Goal: Transaction & Acquisition: Book appointment/travel/reservation

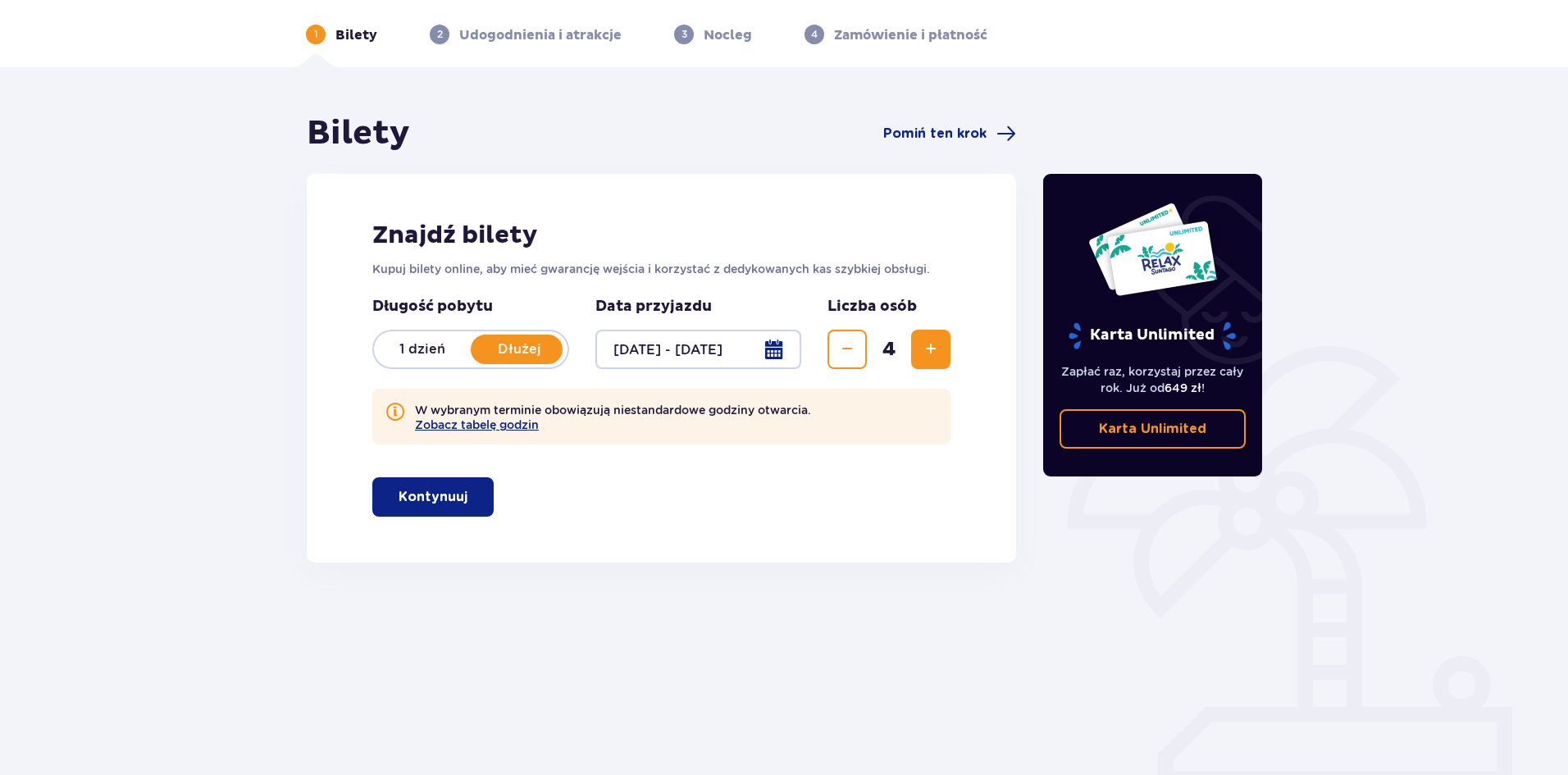
click at [467, 492] on span "button" at bounding box center [471, 497] width 20 height 20
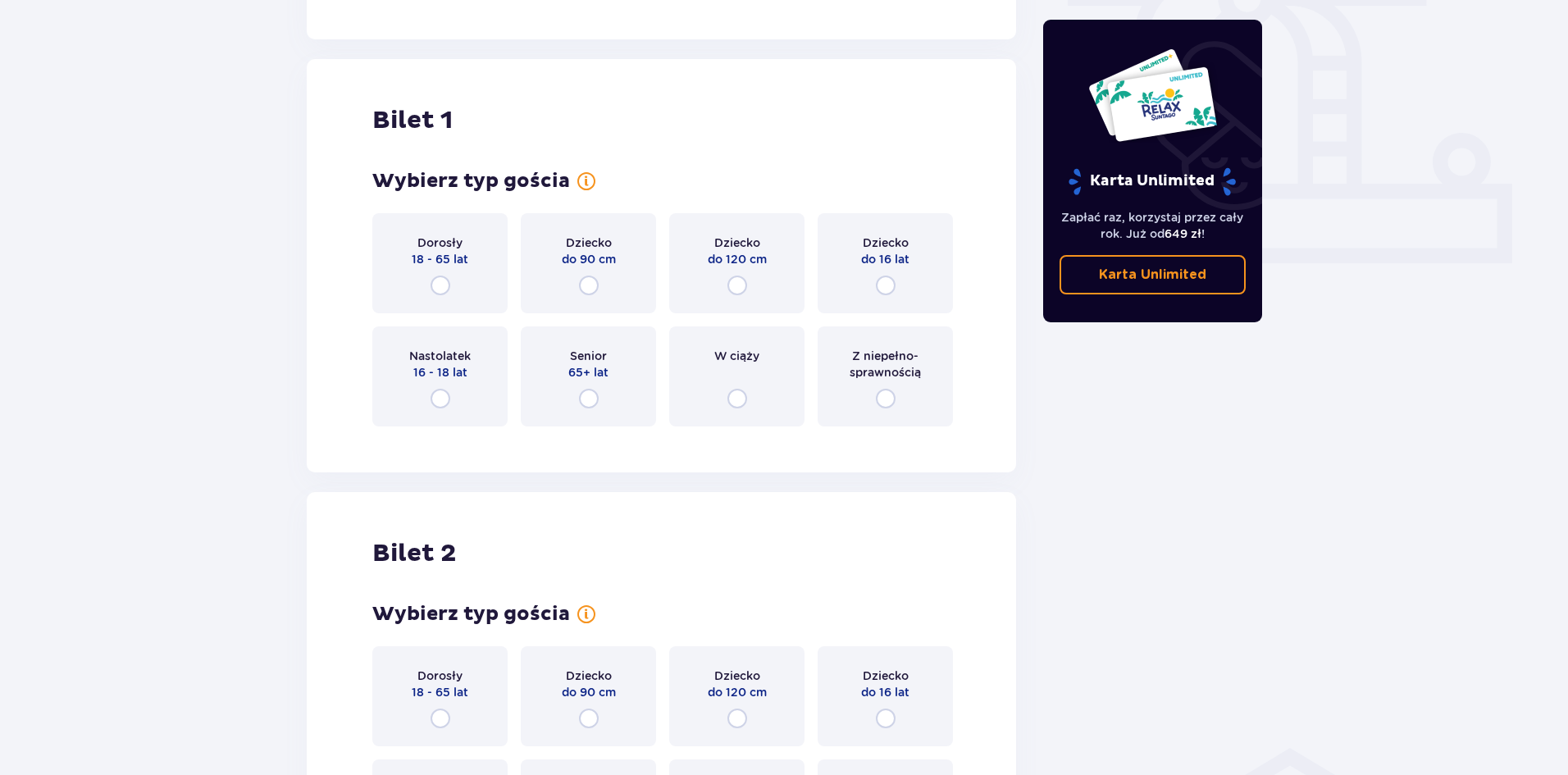
scroll to position [623, 0]
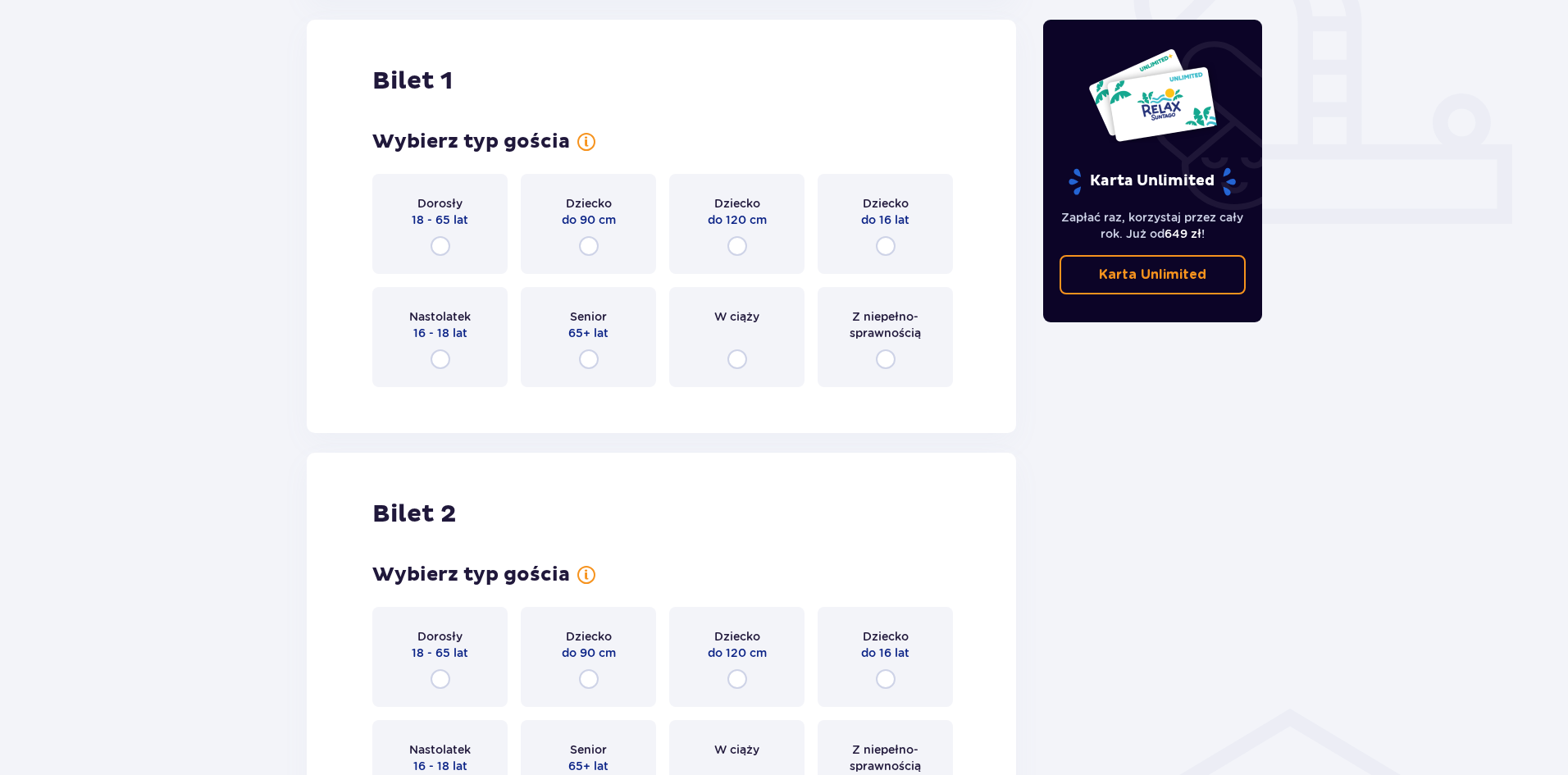
click at [738, 244] on input "radio" at bounding box center [737, 246] width 20 height 20
radio input "true"
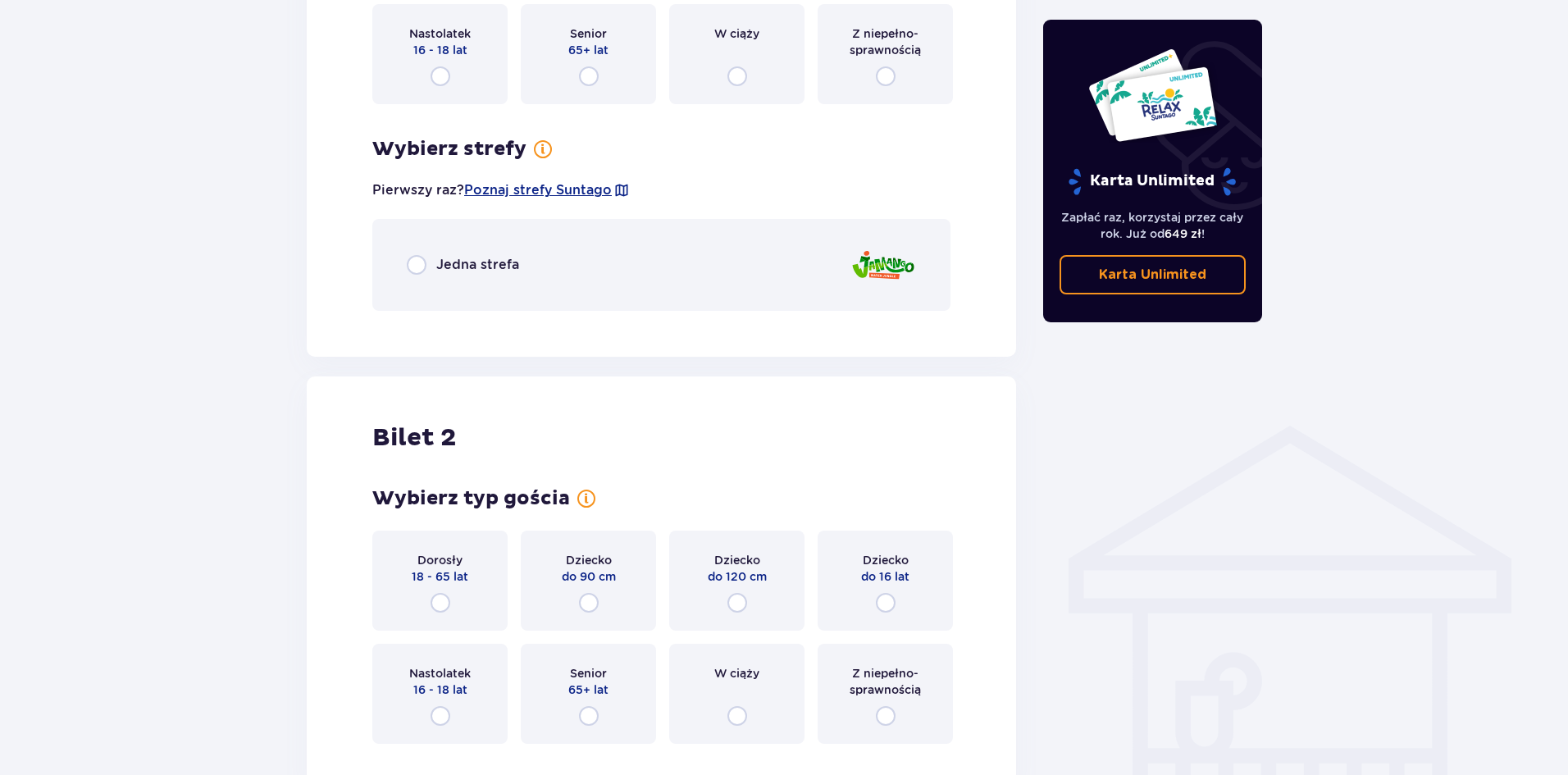
scroll to position [941, 0]
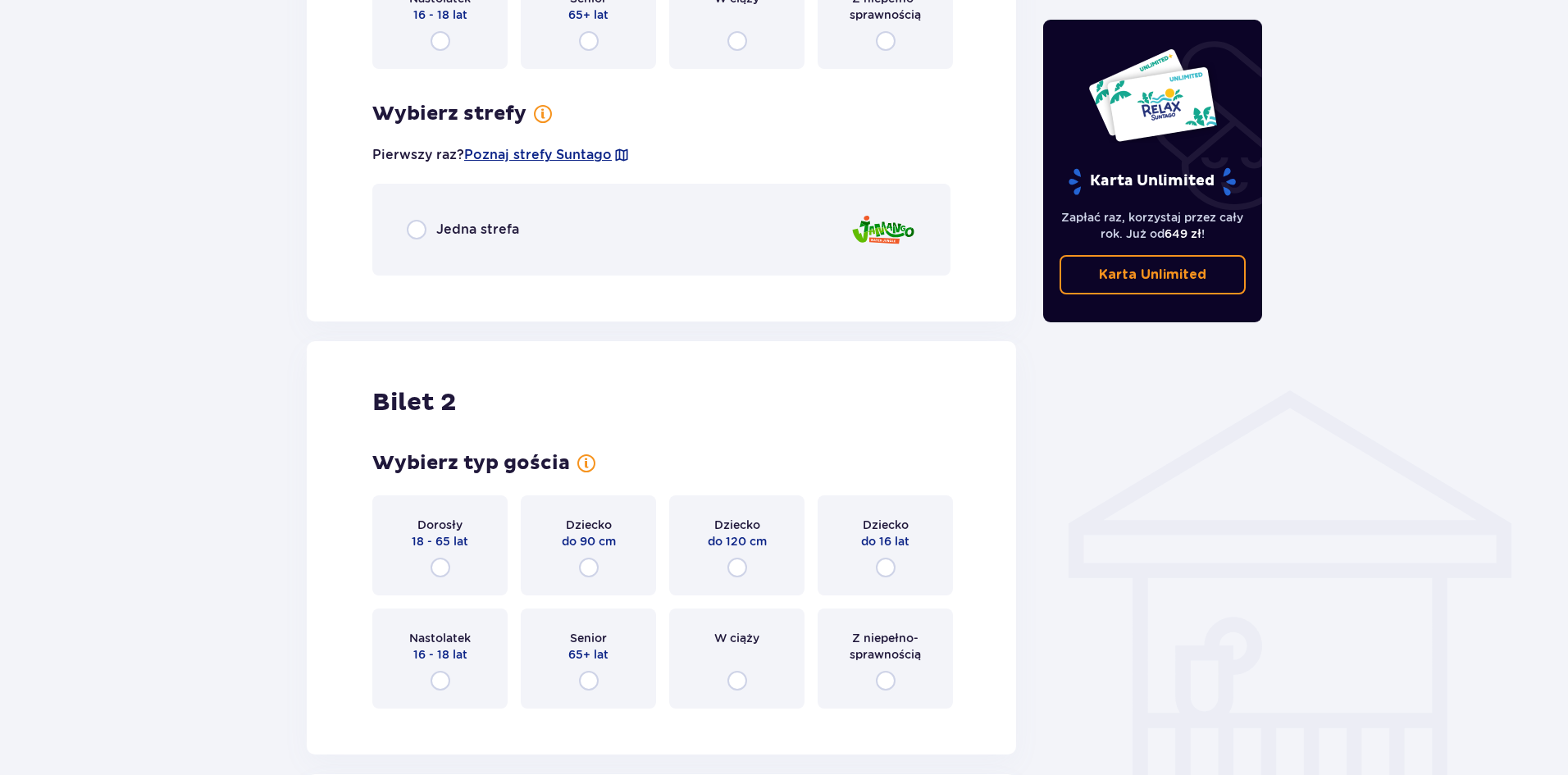
click at [885, 565] on input "radio" at bounding box center [886, 568] width 20 height 20
radio input "true"
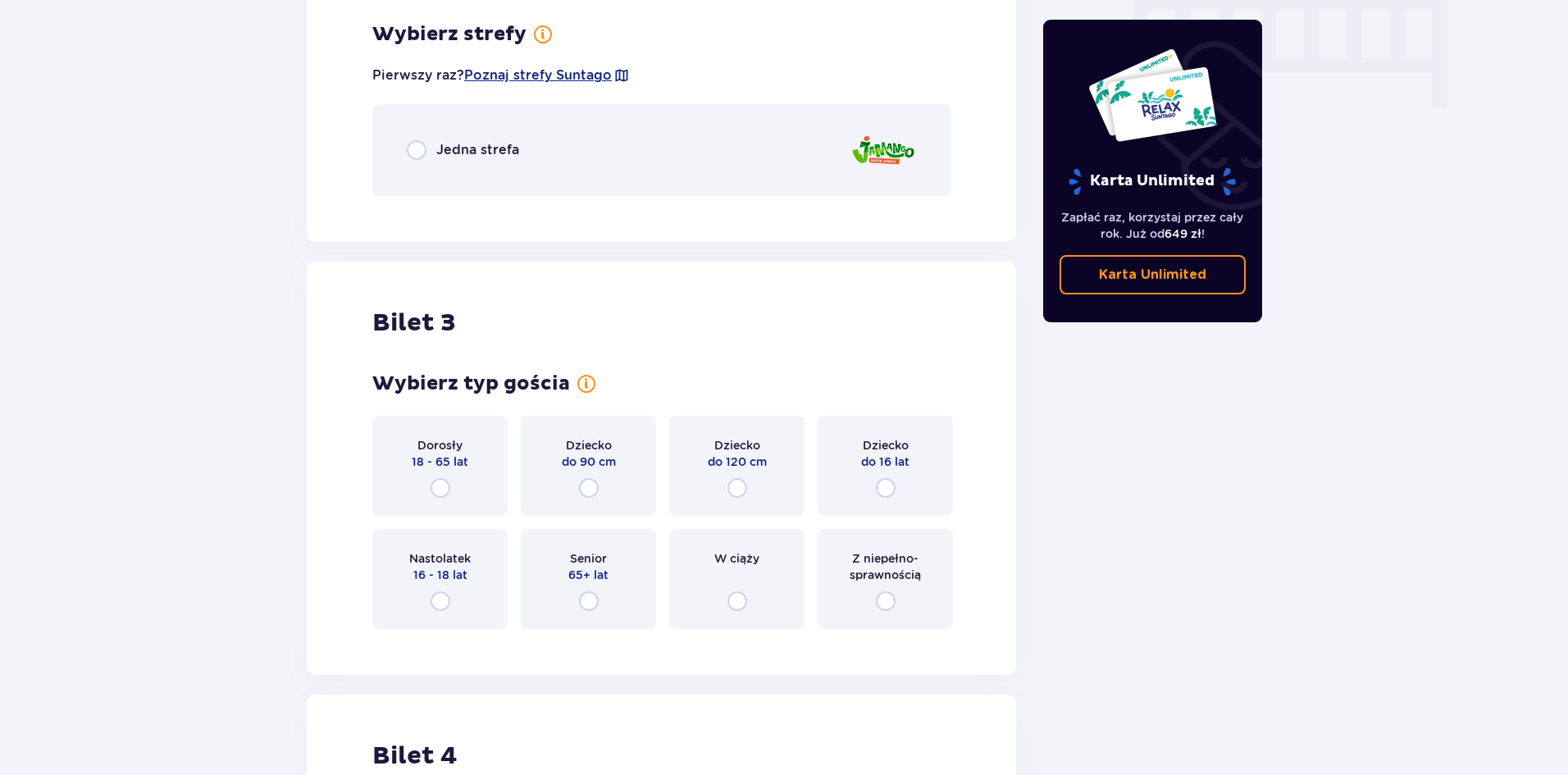
scroll to position [1663, 0]
click at [440, 486] on input "radio" at bounding box center [440, 486] width 20 height 20
radio input "true"
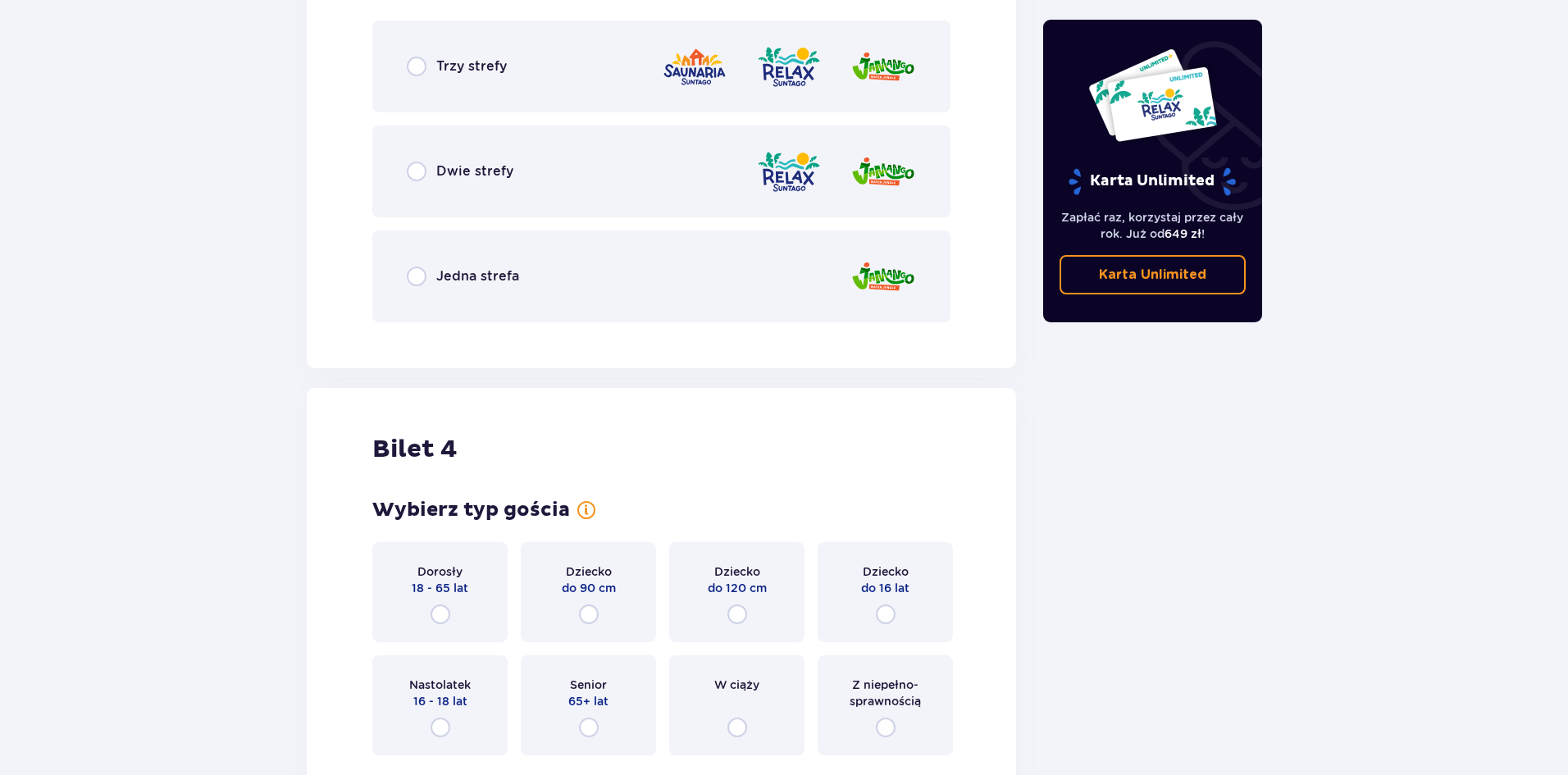
scroll to position [2384, 0]
click at [441, 609] on input "radio" at bounding box center [440, 613] width 20 height 20
radio input "true"
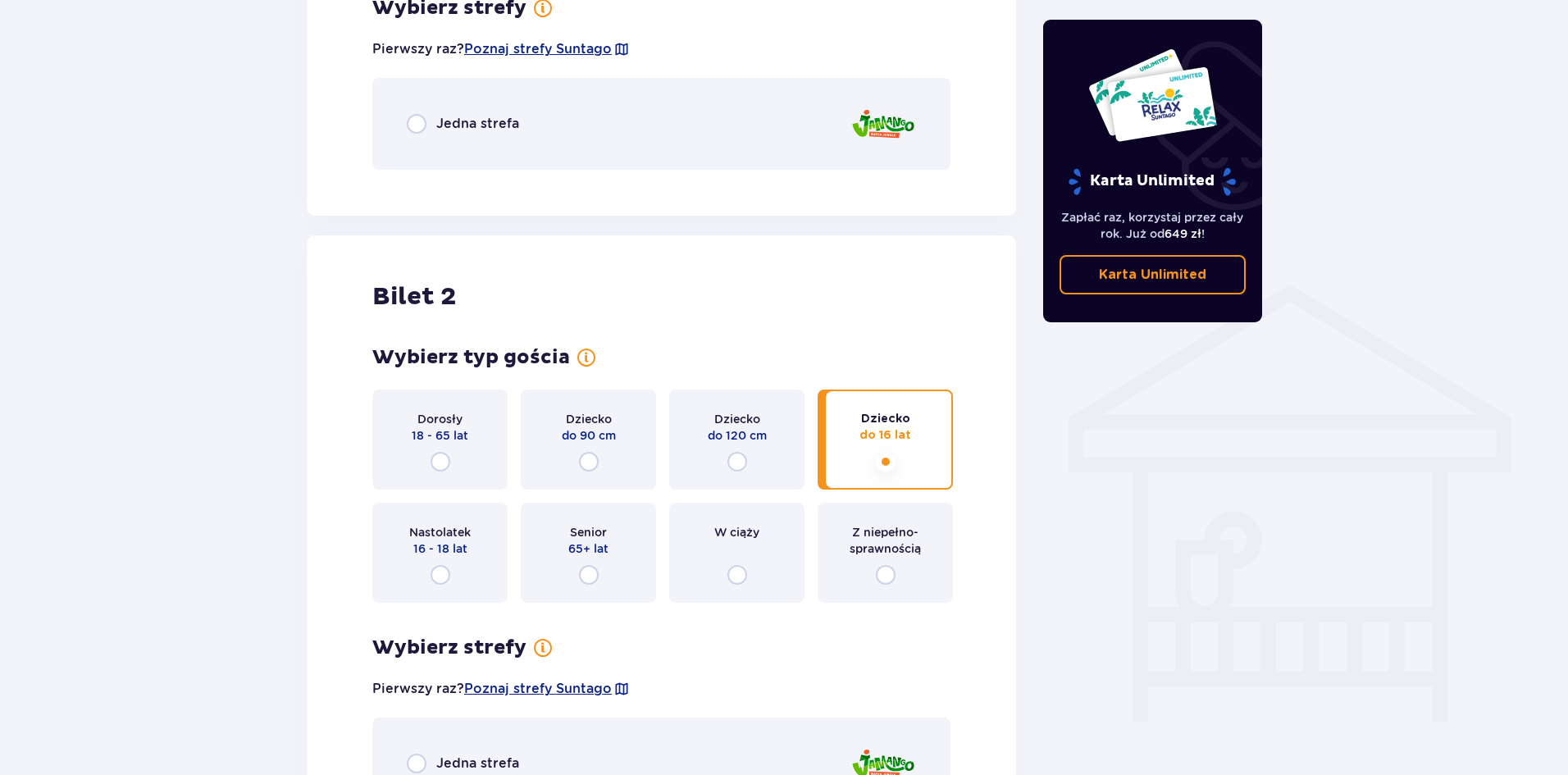
scroll to position [1036, 0]
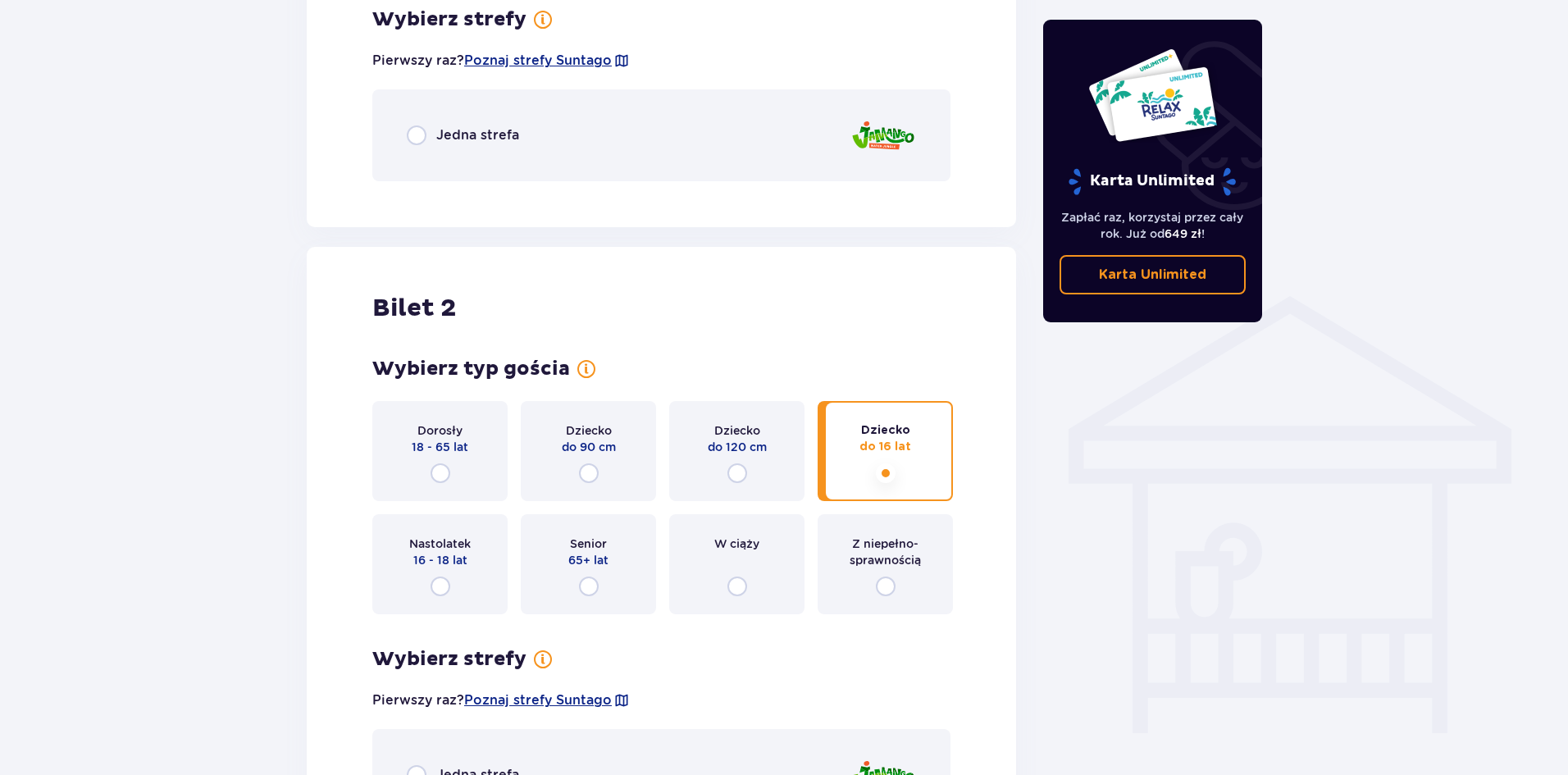
click at [415, 134] on input "radio" at bounding box center [416, 136] width 20 height 20
radio input "true"
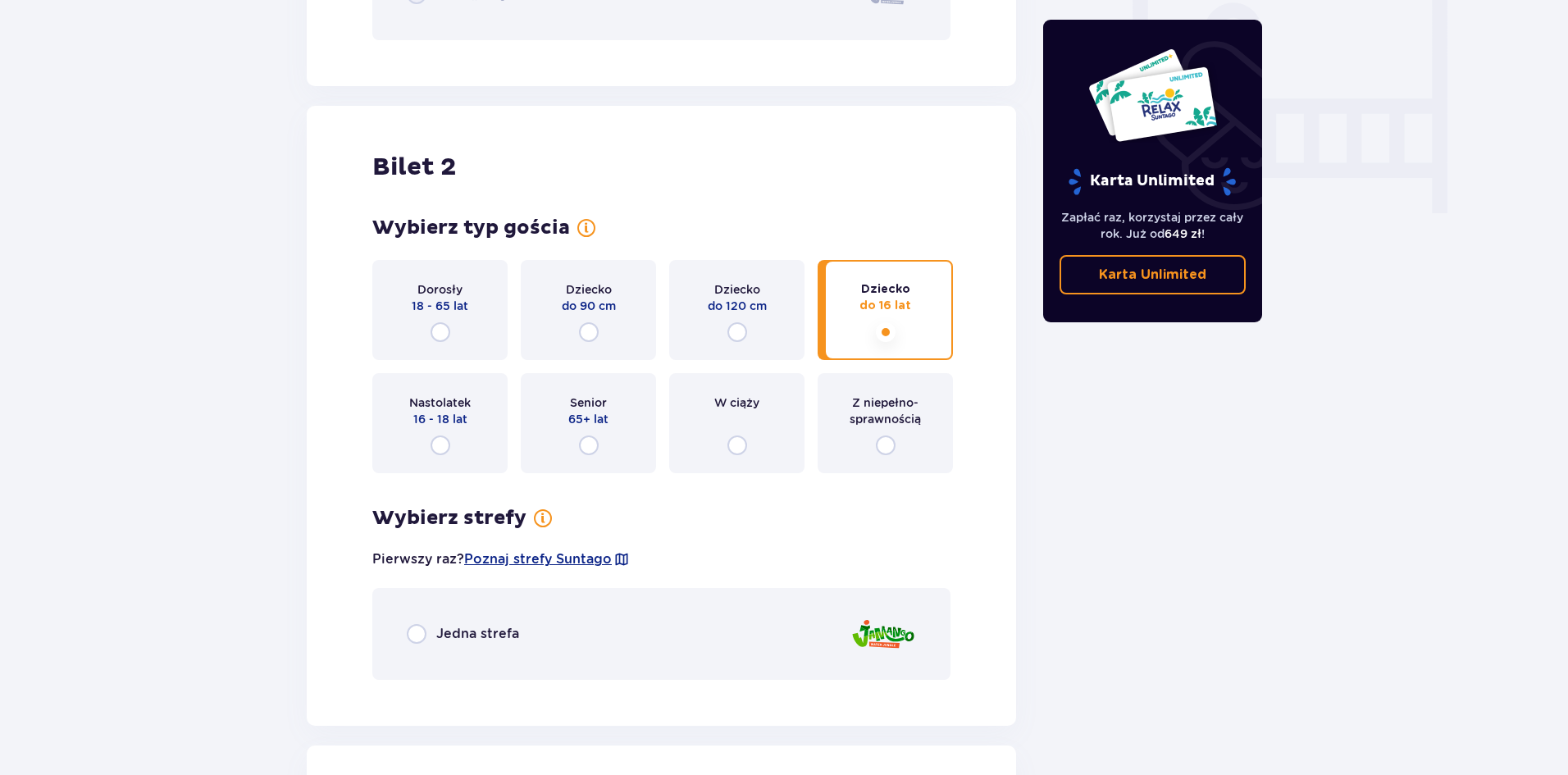
scroll to position [1558, 0]
click at [416, 634] on input "radio" at bounding box center [416, 631] width 20 height 20
radio input "true"
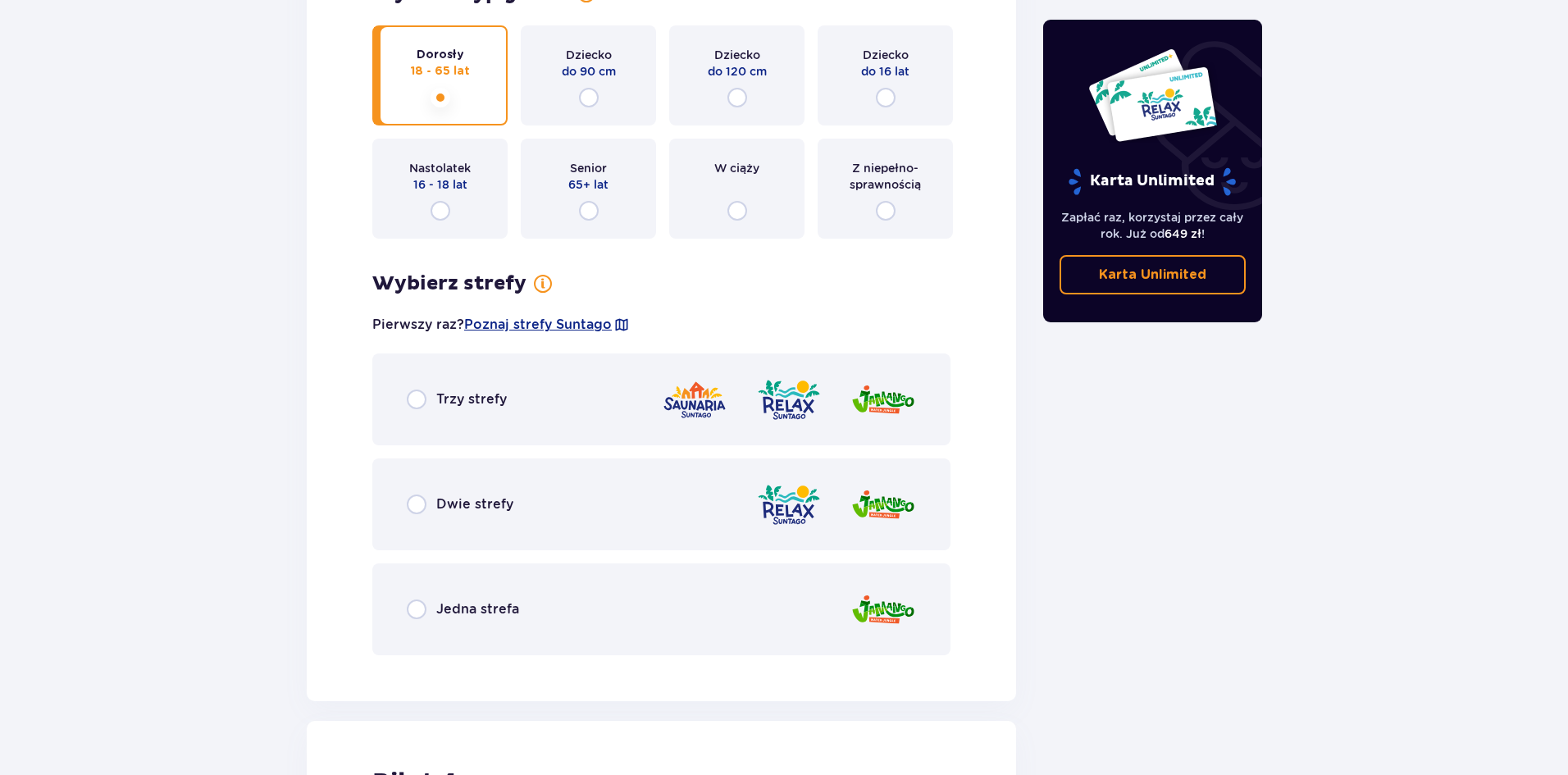
scroll to position [2822, 0]
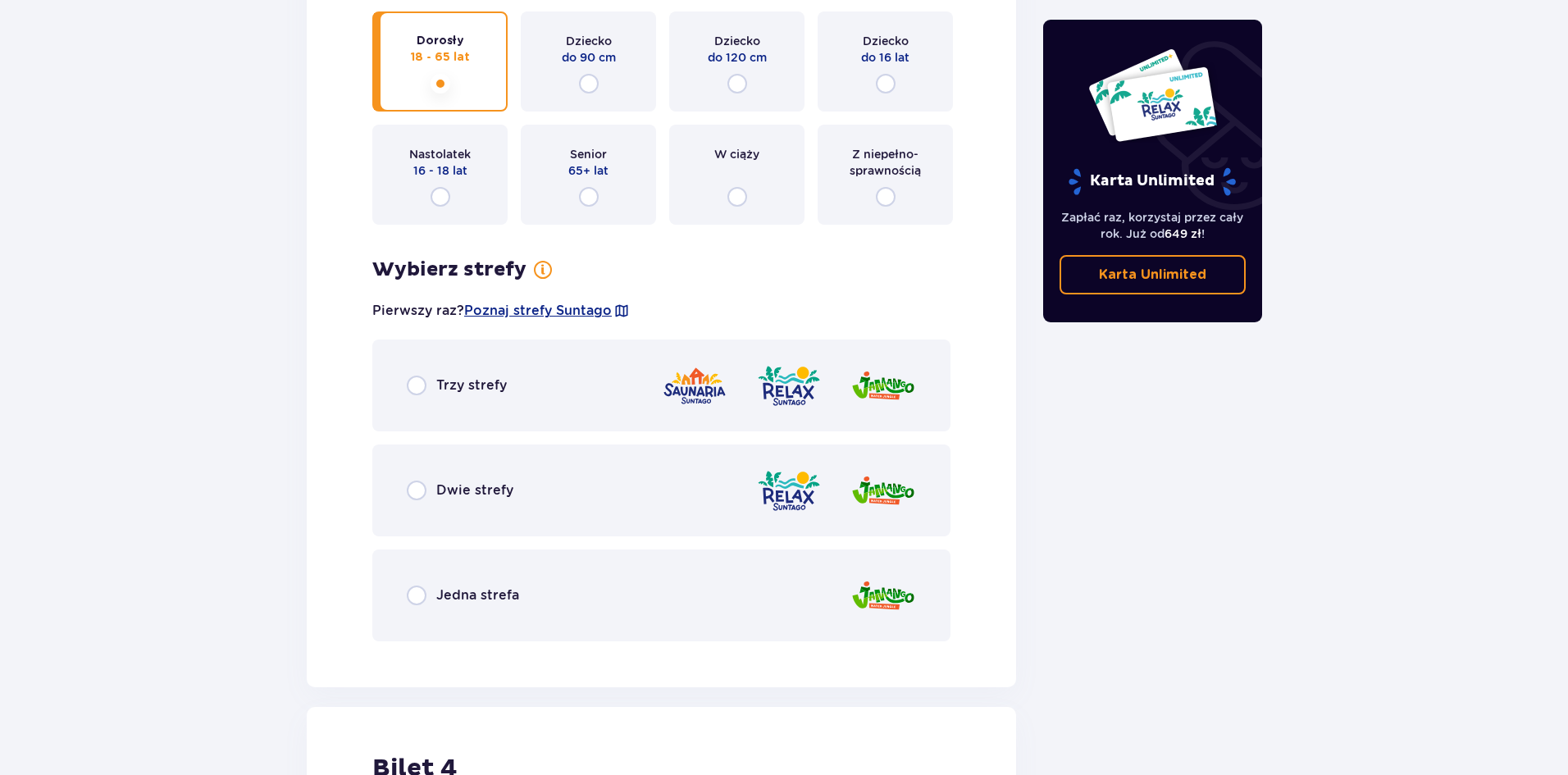
click at [414, 596] on input "radio" at bounding box center [416, 596] width 20 height 20
radio input "true"
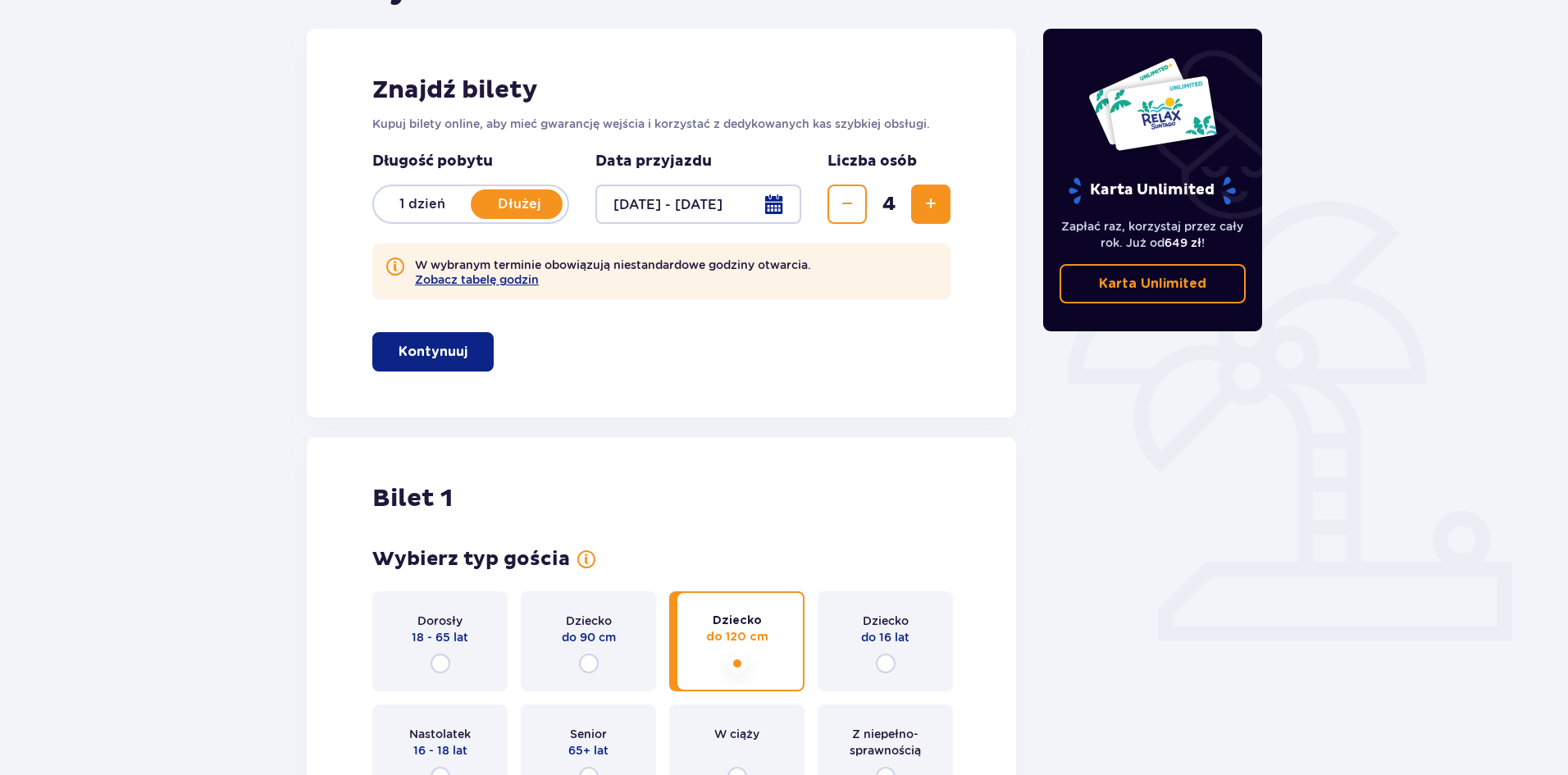
scroll to position [204, 0]
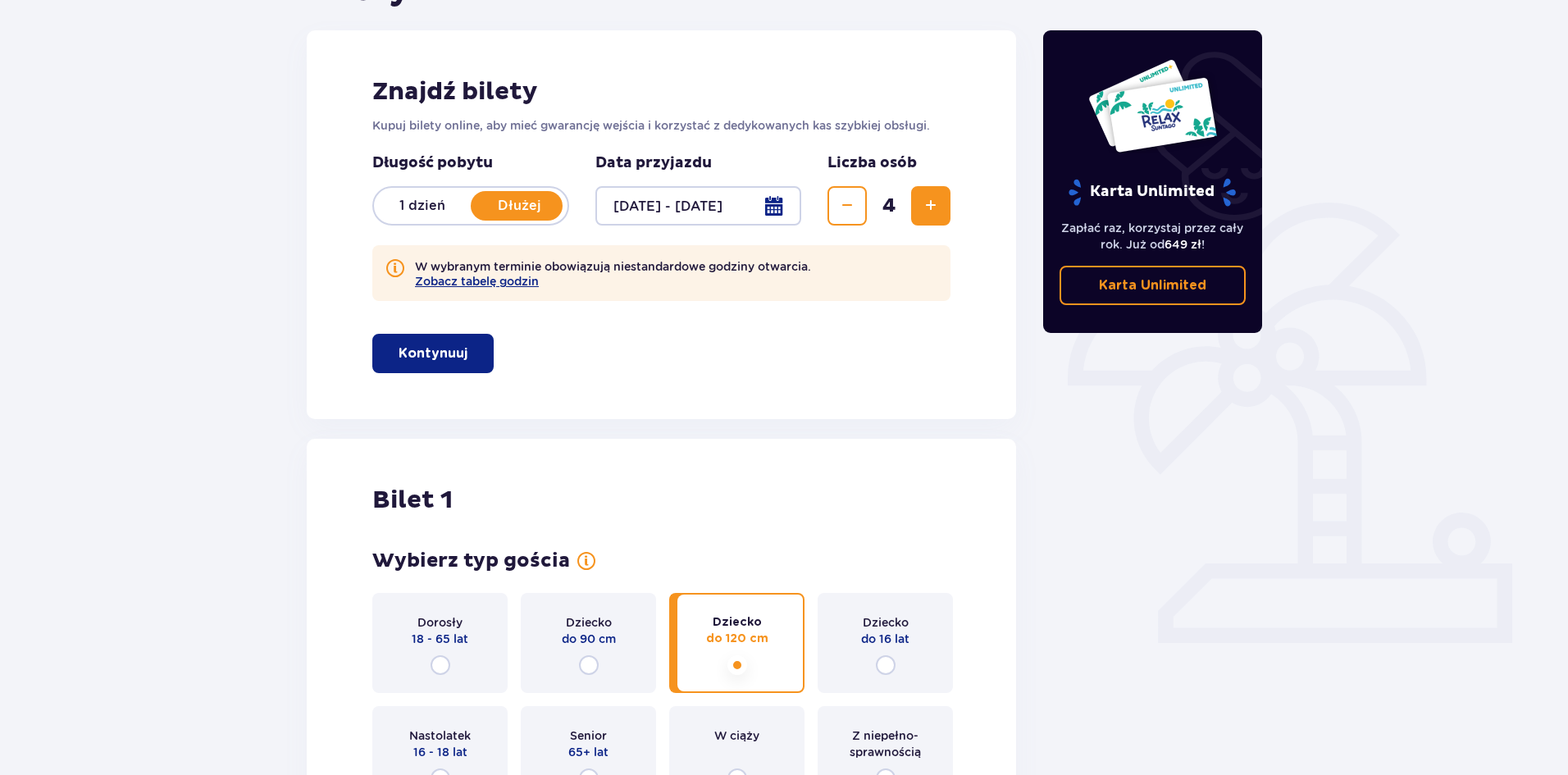
click at [433, 353] on p "Kontynuuj" at bounding box center [432, 353] width 68 height 18
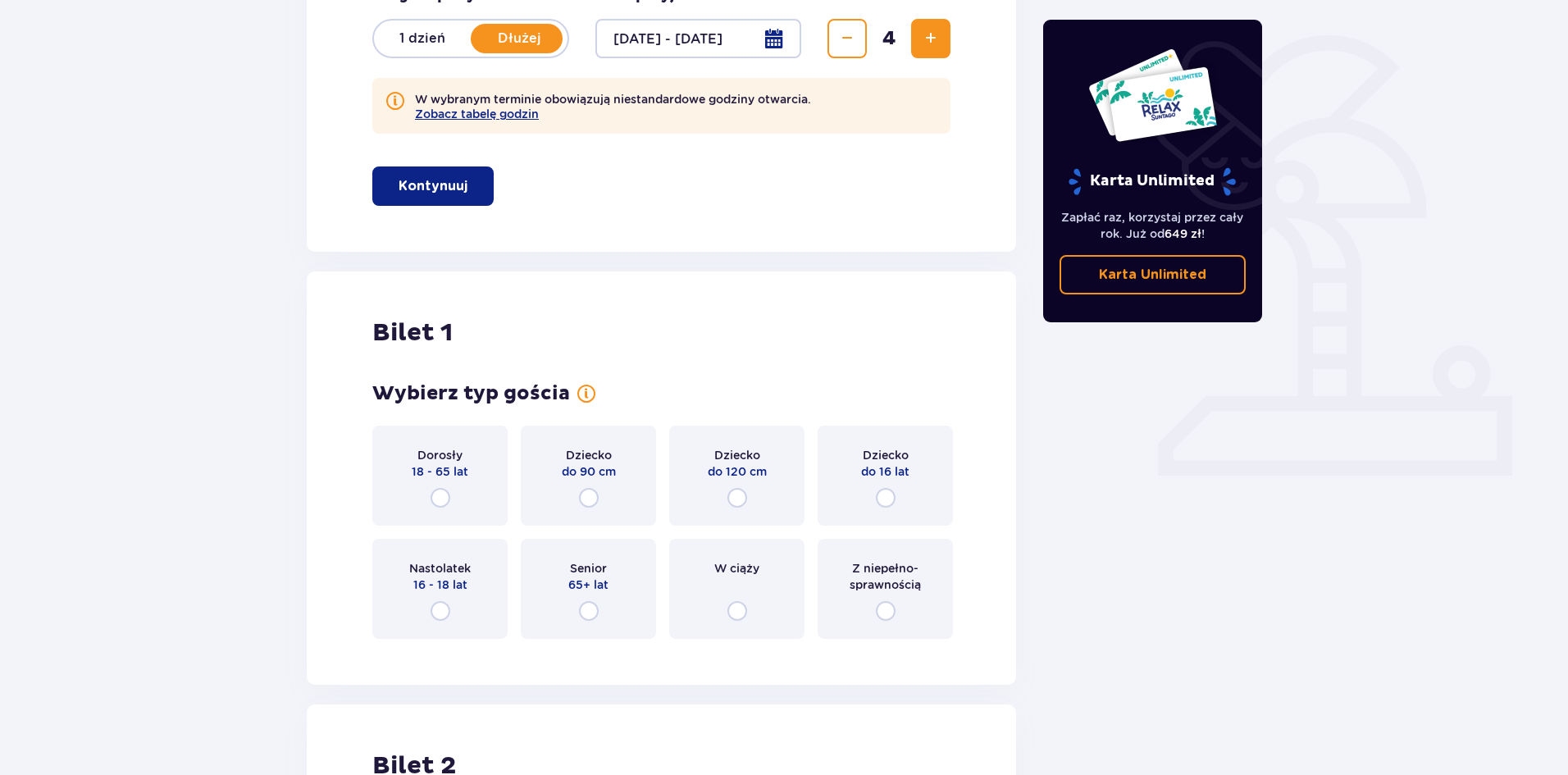
scroll to position [378, 0]
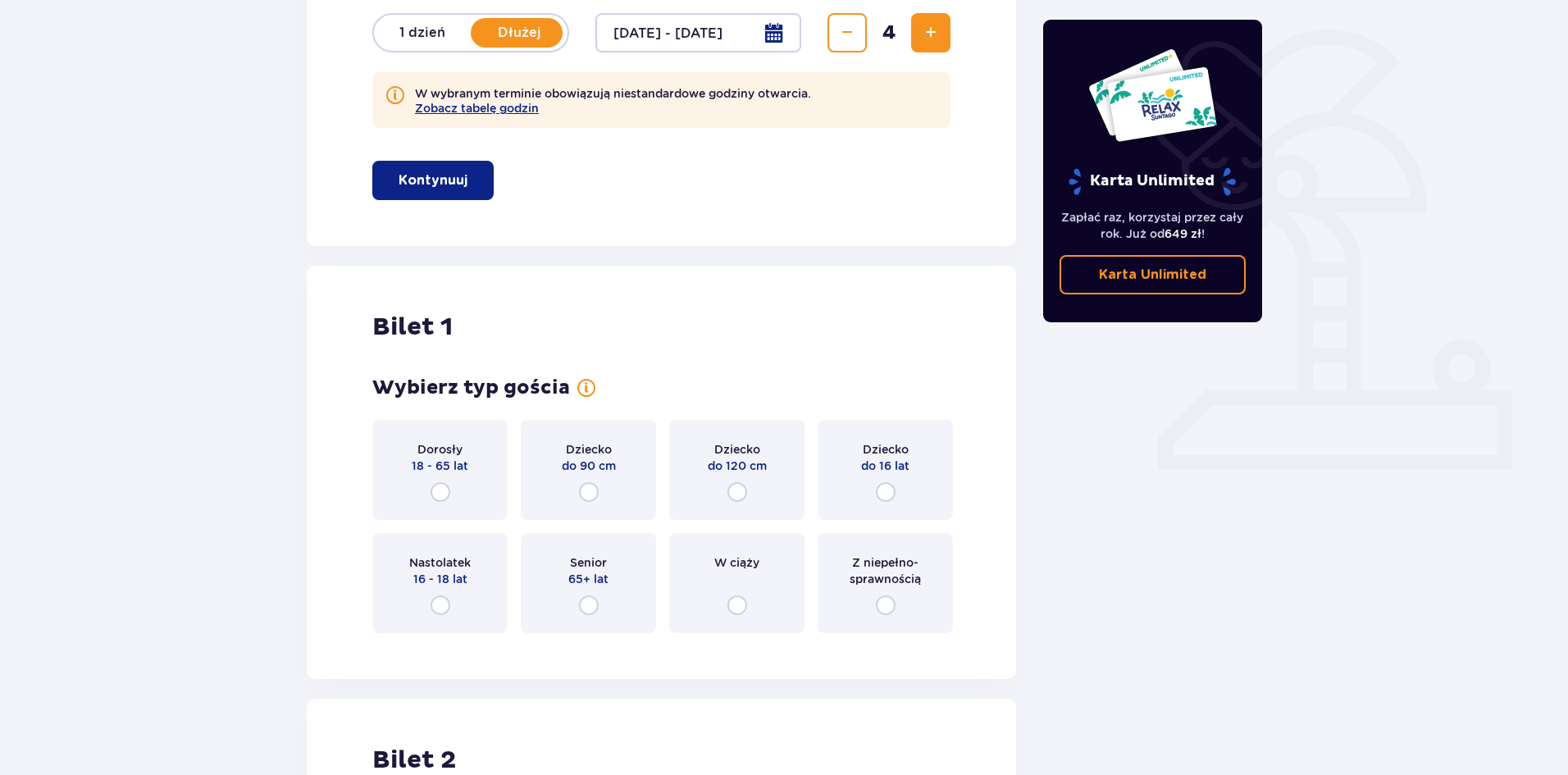
click at [434, 486] on input "radio" at bounding box center [440, 492] width 20 height 20
radio input "true"
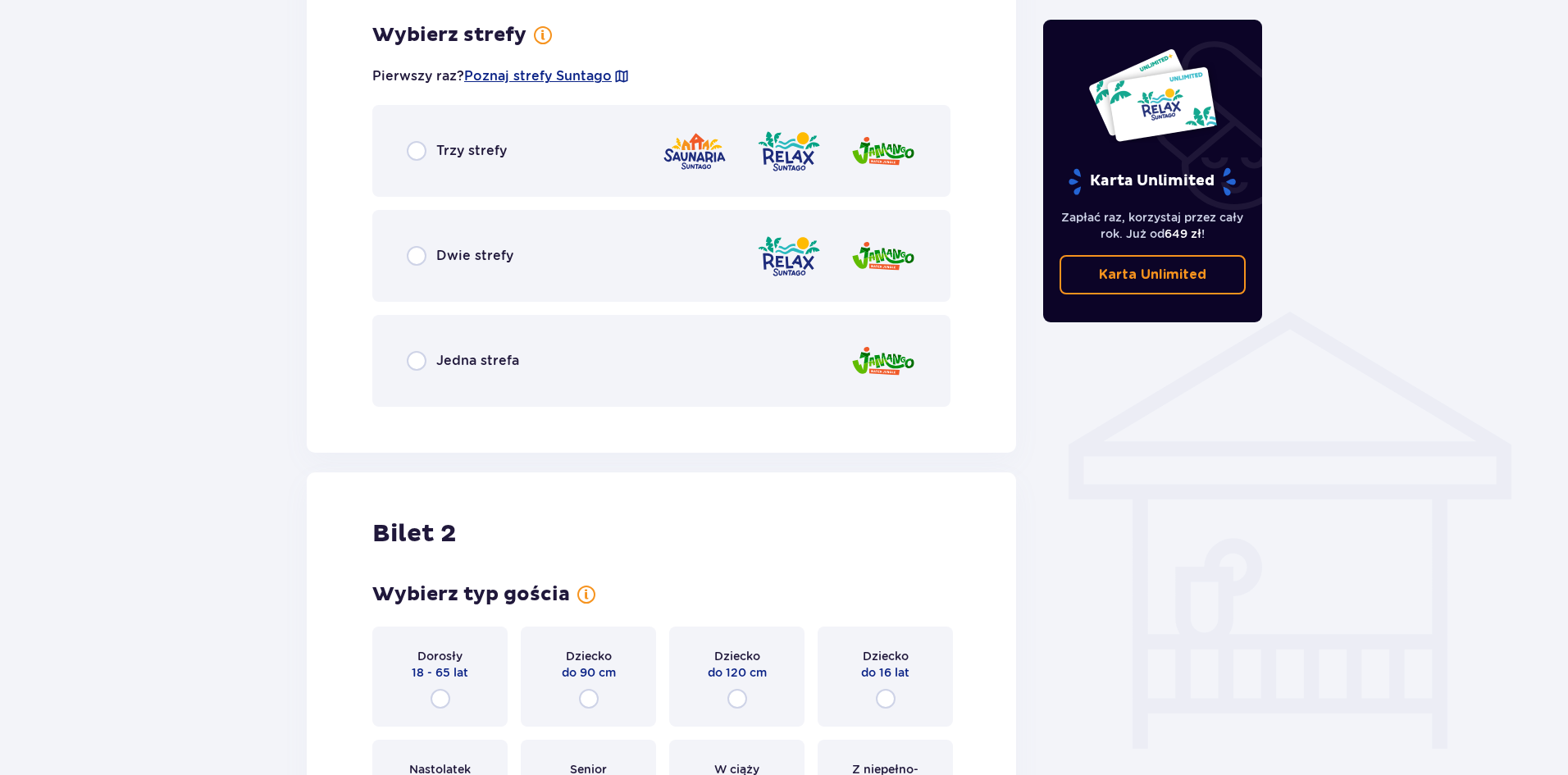
scroll to position [1023, 0]
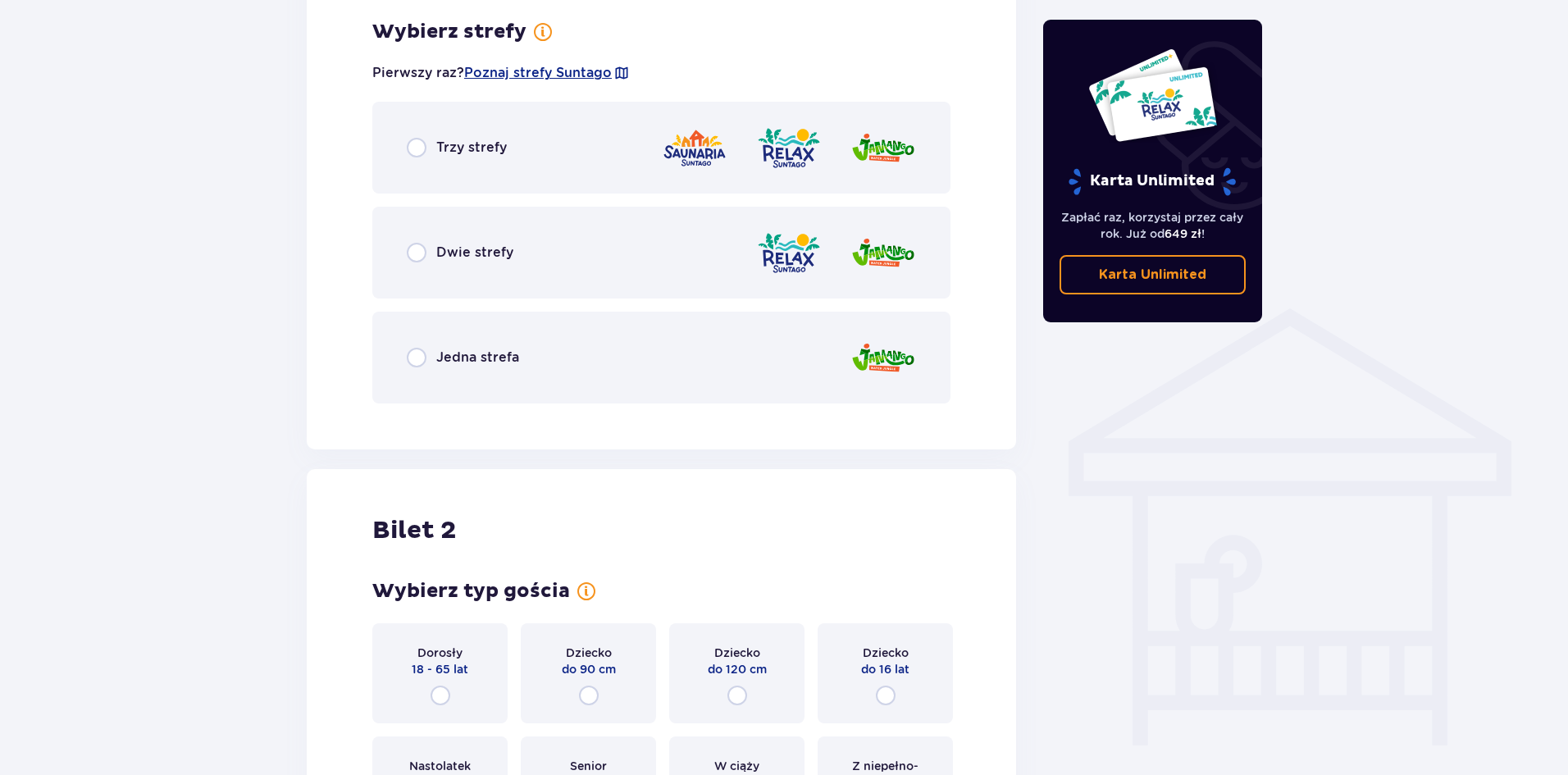
click at [415, 360] on input "radio" at bounding box center [416, 358] width 20 height 20
radio input "true"
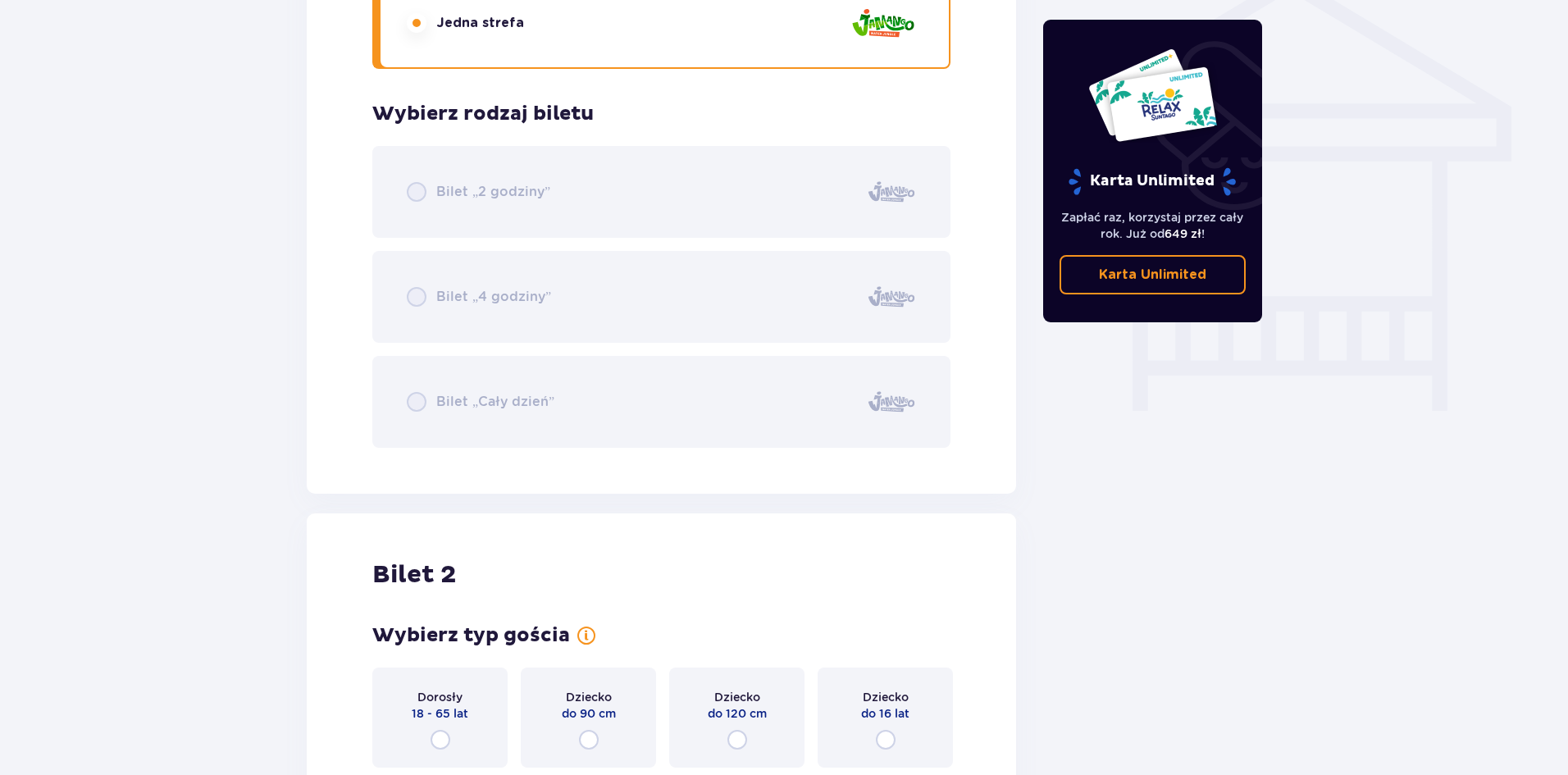
scroll to position [1768, 0]
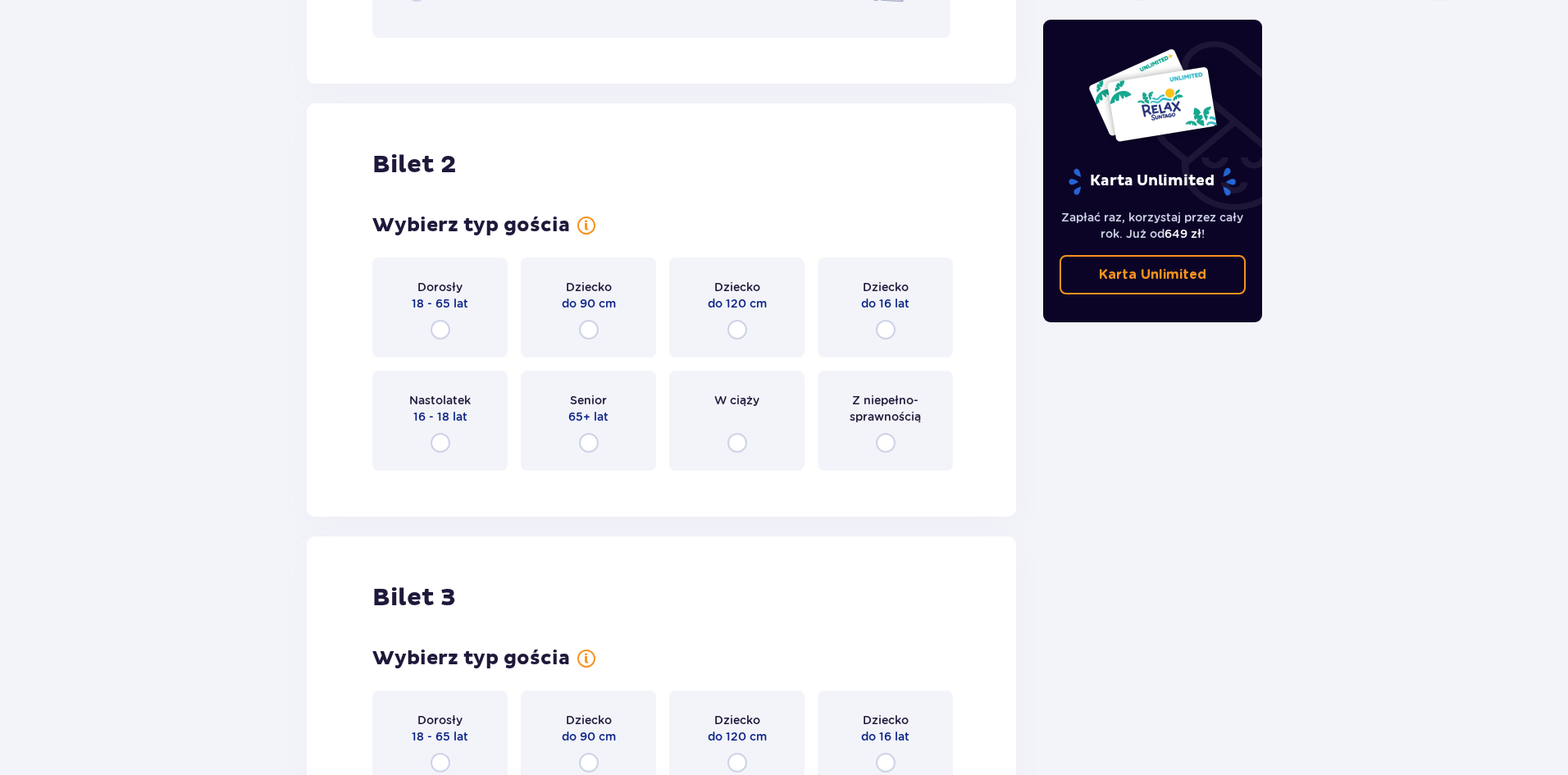
click at [443, 333] on input "radio" at bounding box center [440, 330] width 20 height 20
radio input "true"
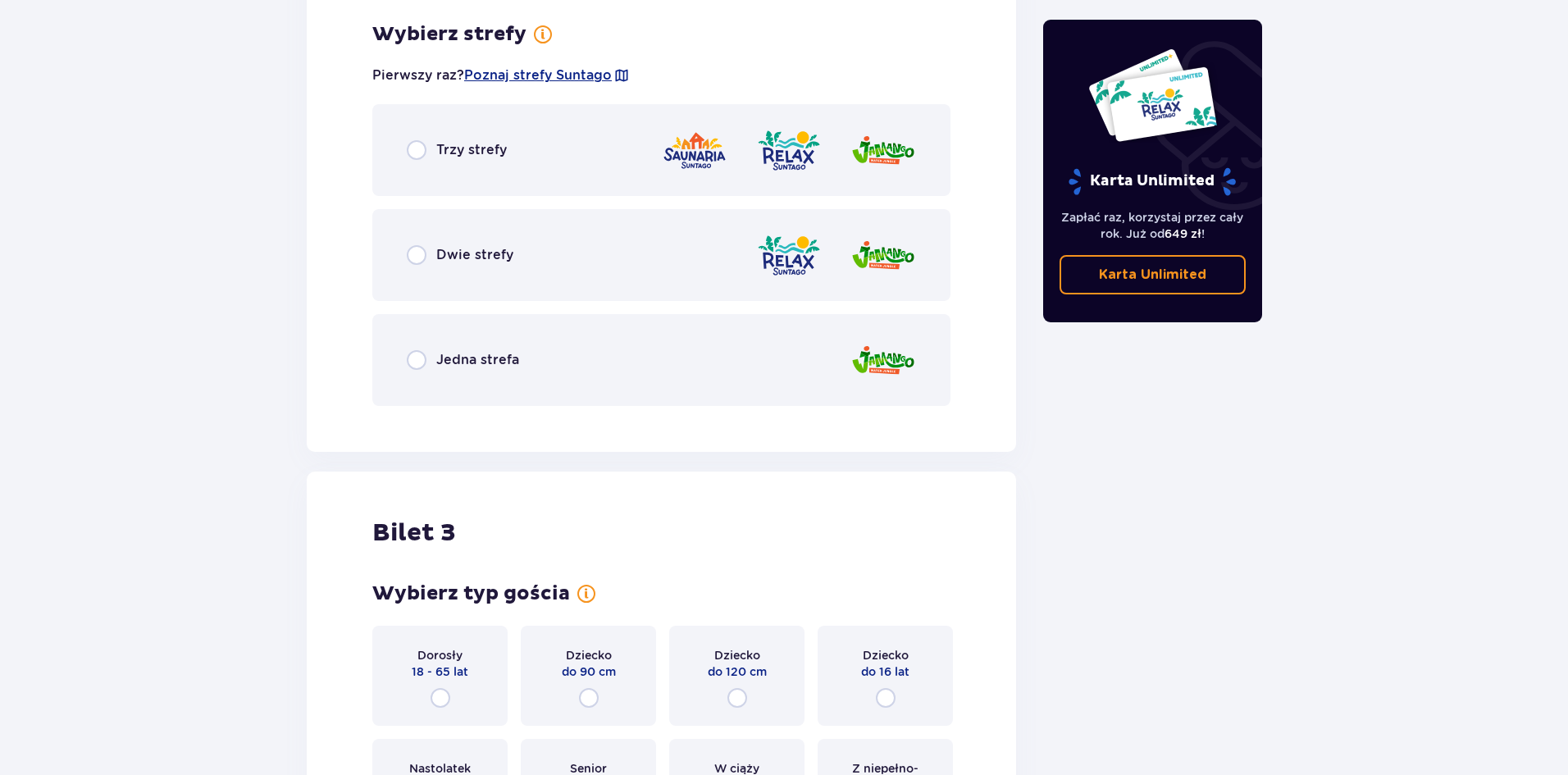
scroll to position [2252, 0]
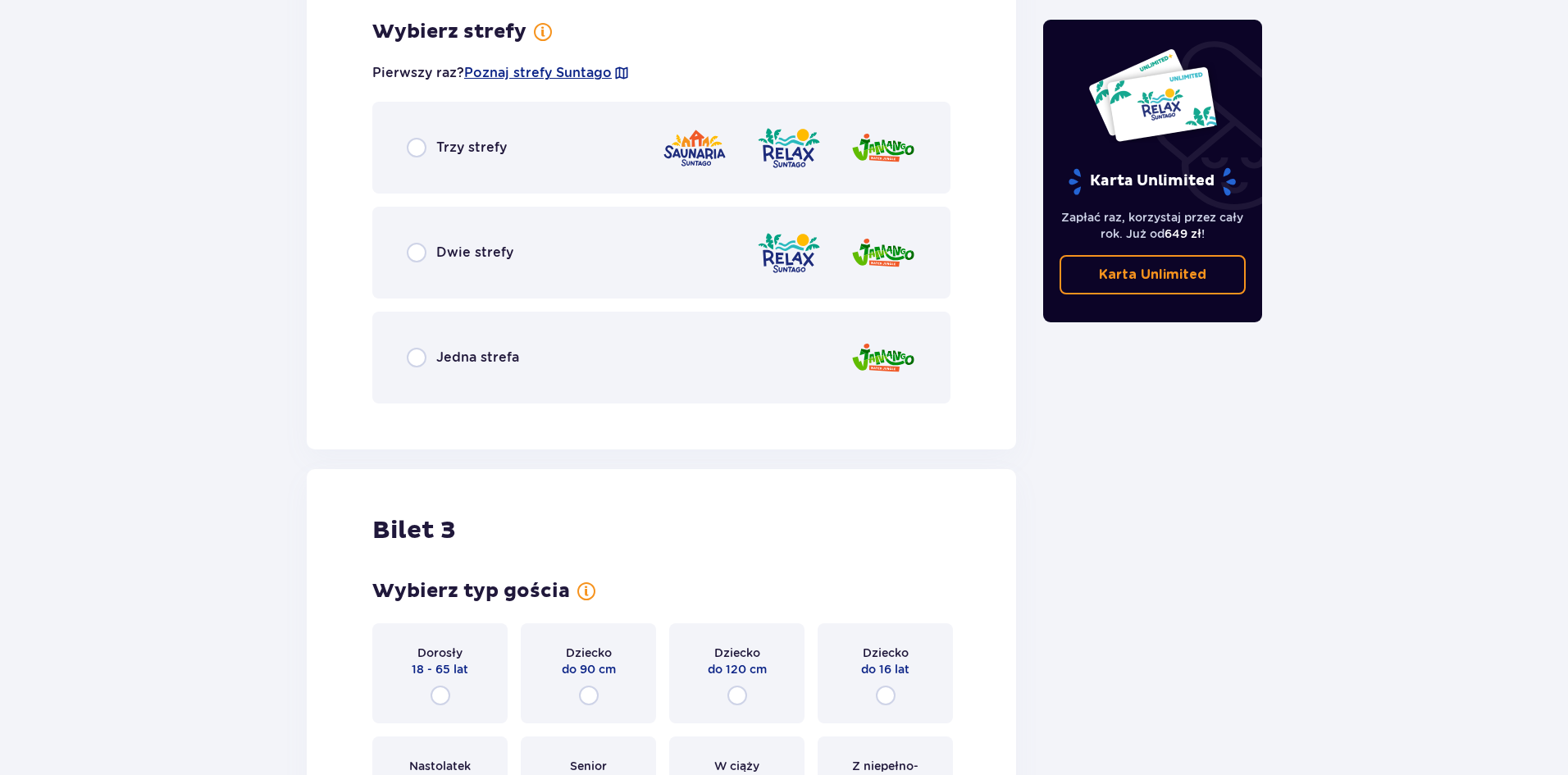
click at [415, 359] on input "radio" at bounding box center [416, 358] width 20 height 20
radio input "true"
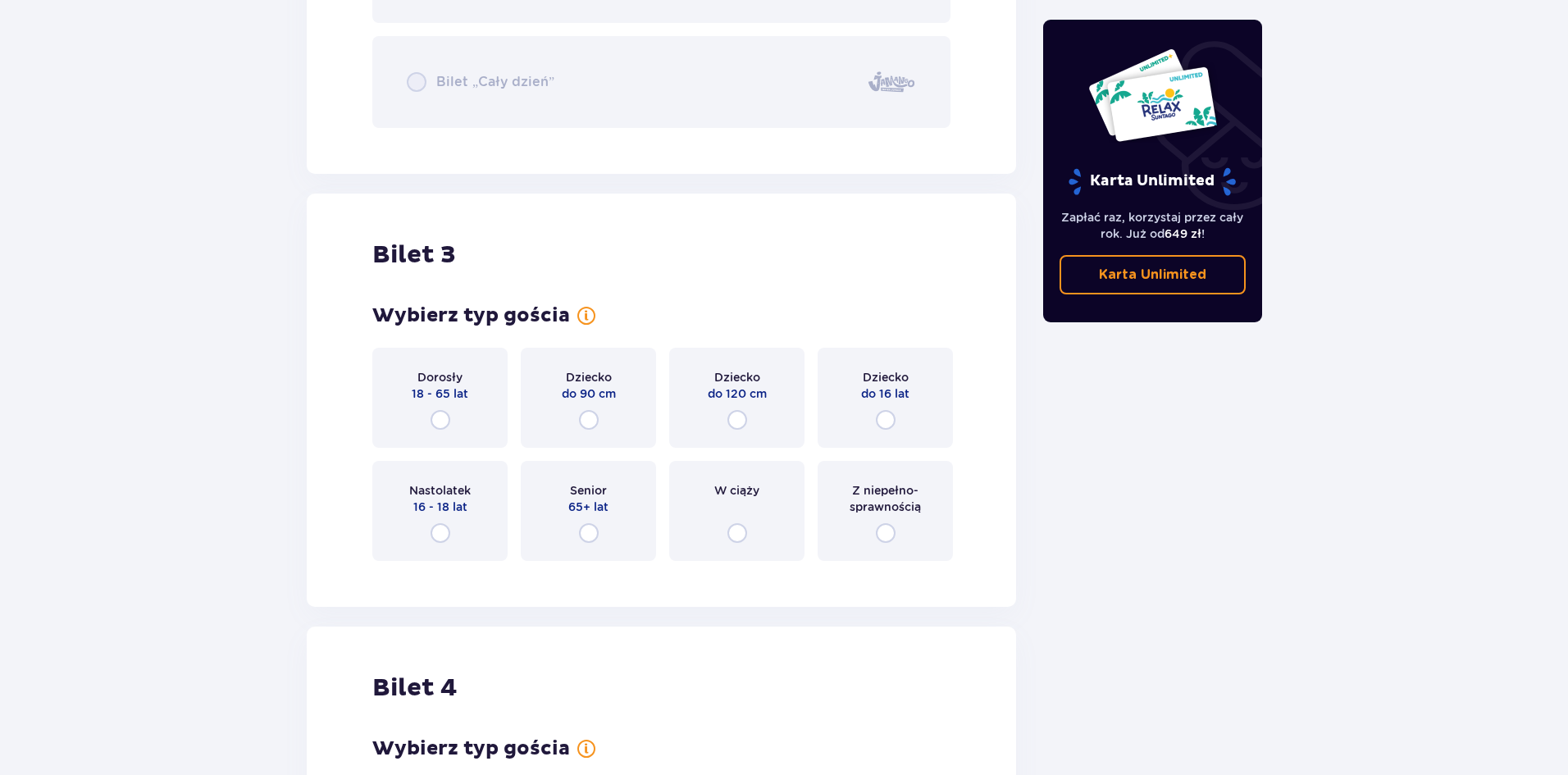
scroll to position [2914, 0]
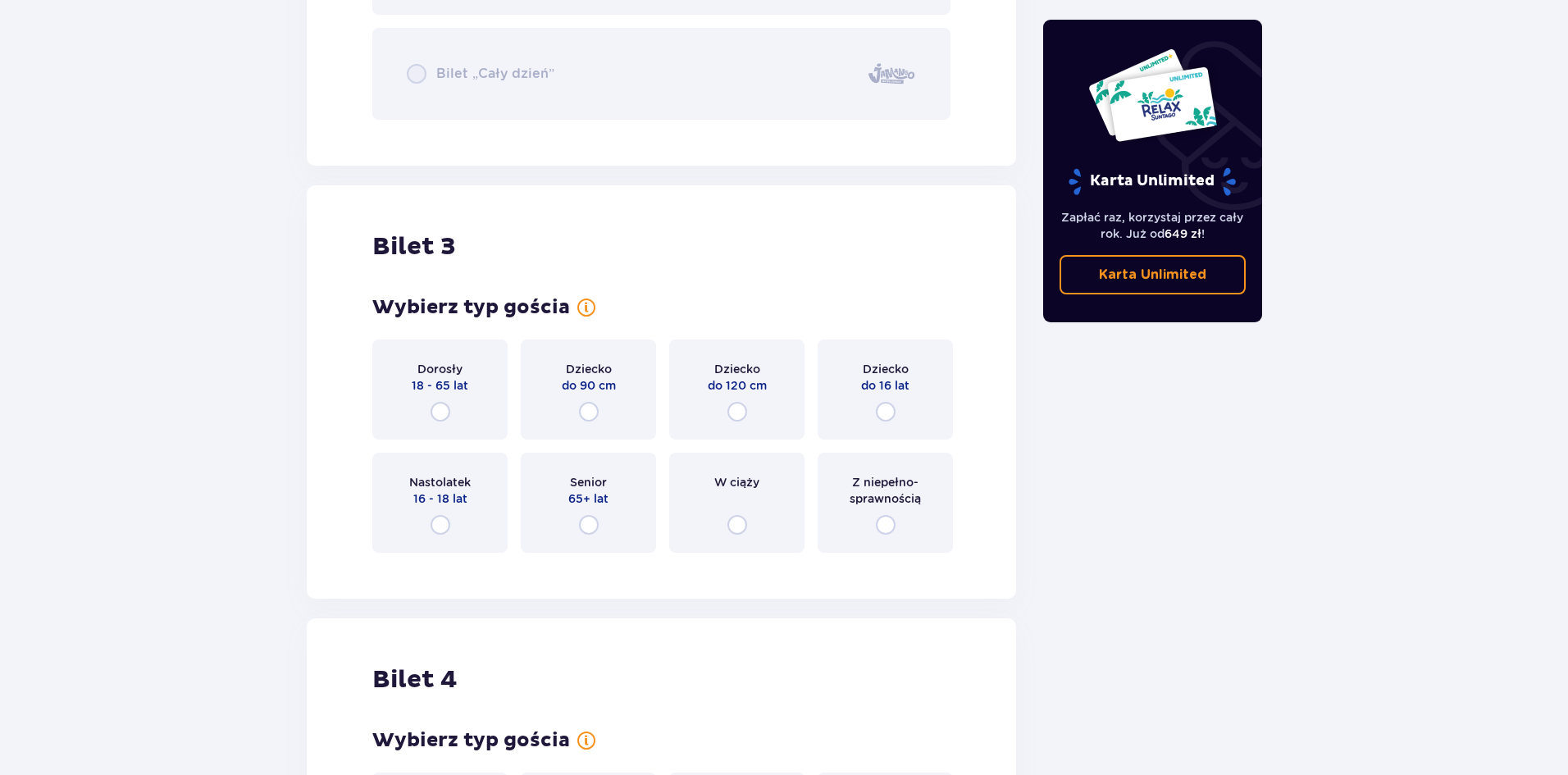
click at [740, 411] on input "radio" at bounding box center [737, 411] width 20 height 20
radio input "true"
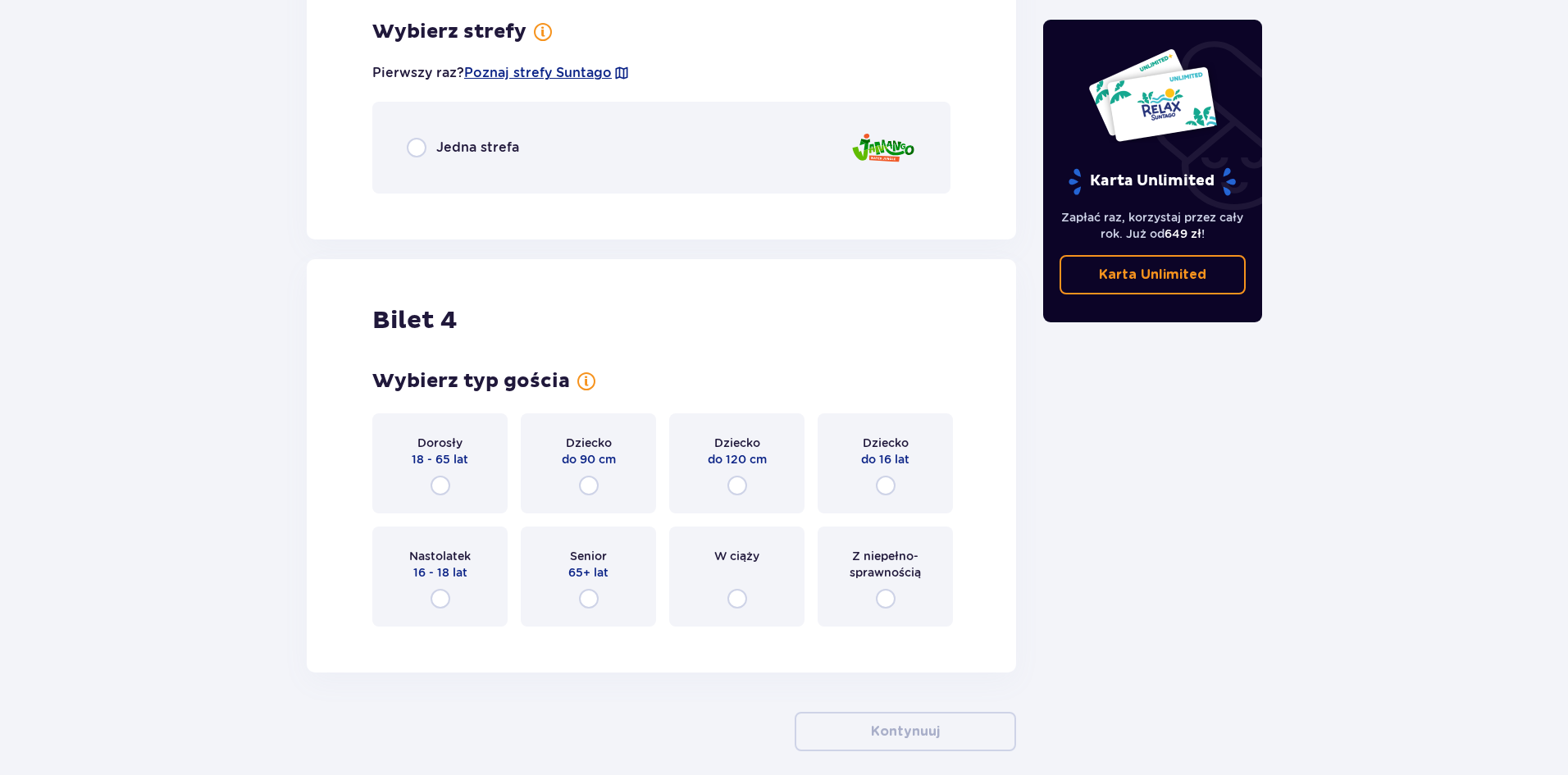
click at [410, 155] on input "radio" at bounding box center [416, 148] width 20 height 20
radio input "true"
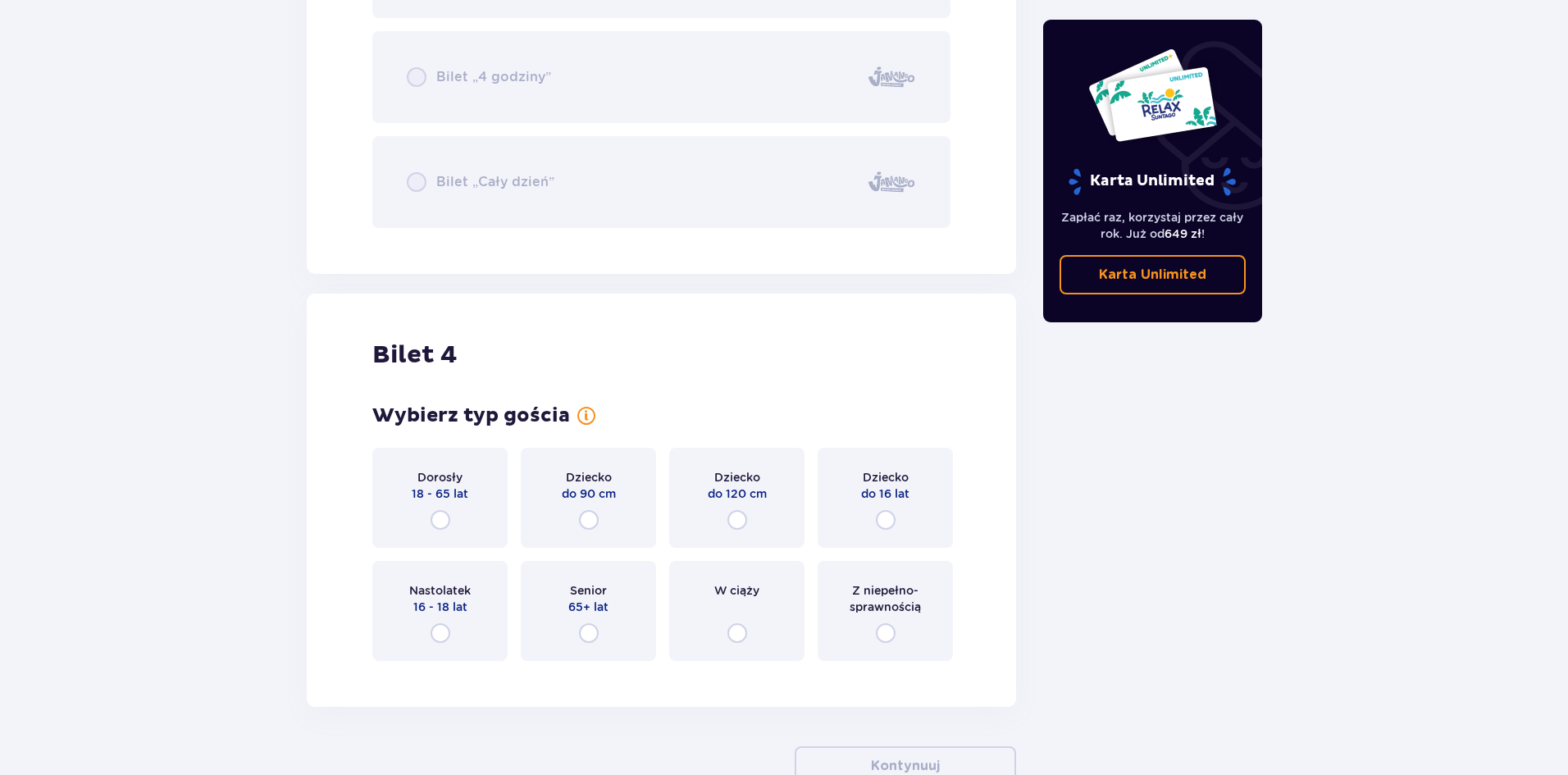
scroll to position [3850, 0]
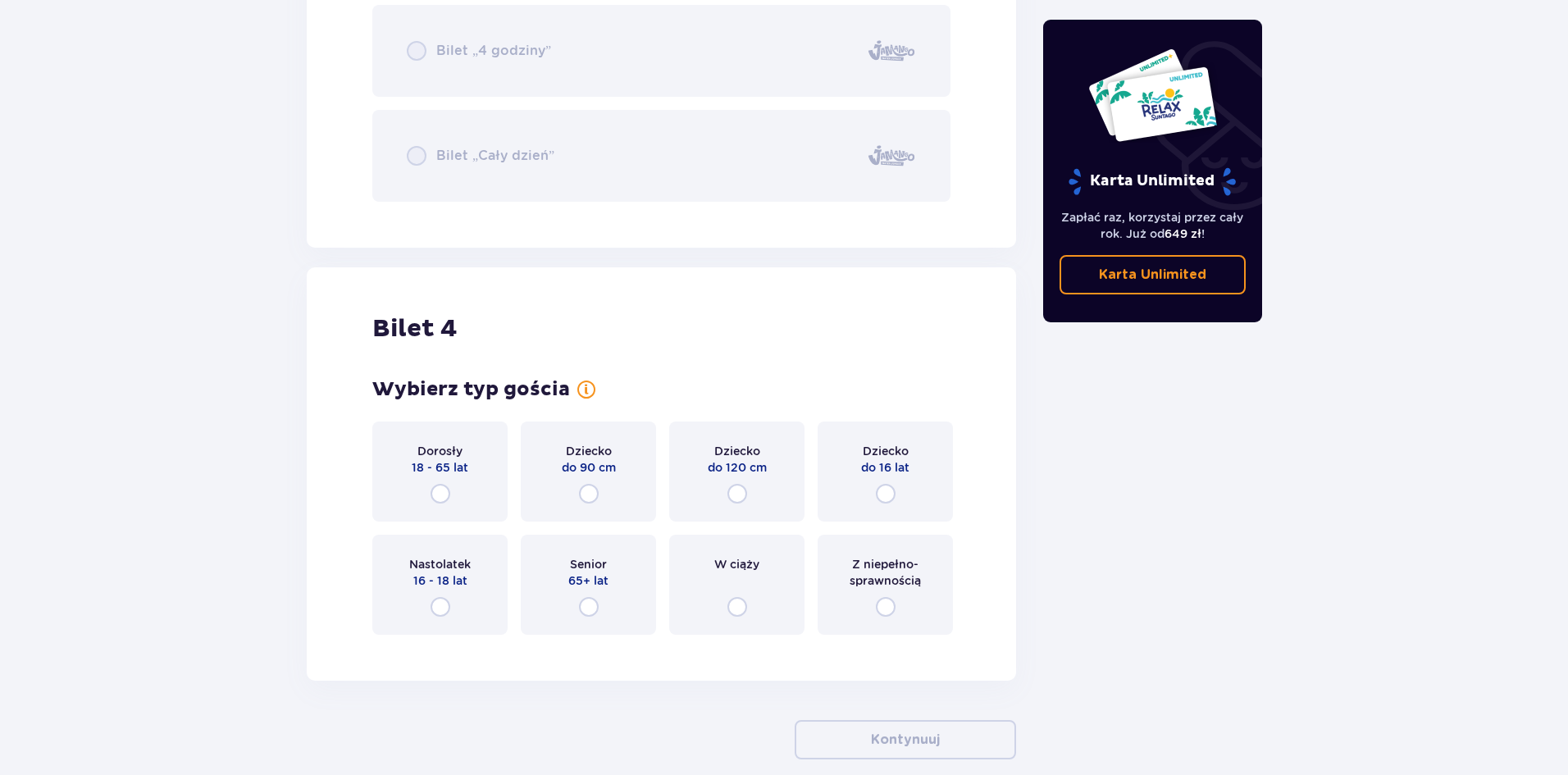
click at [434, 606] on input "radio" at bounding box center [440, 607] width 20 height 20
radio input "true"
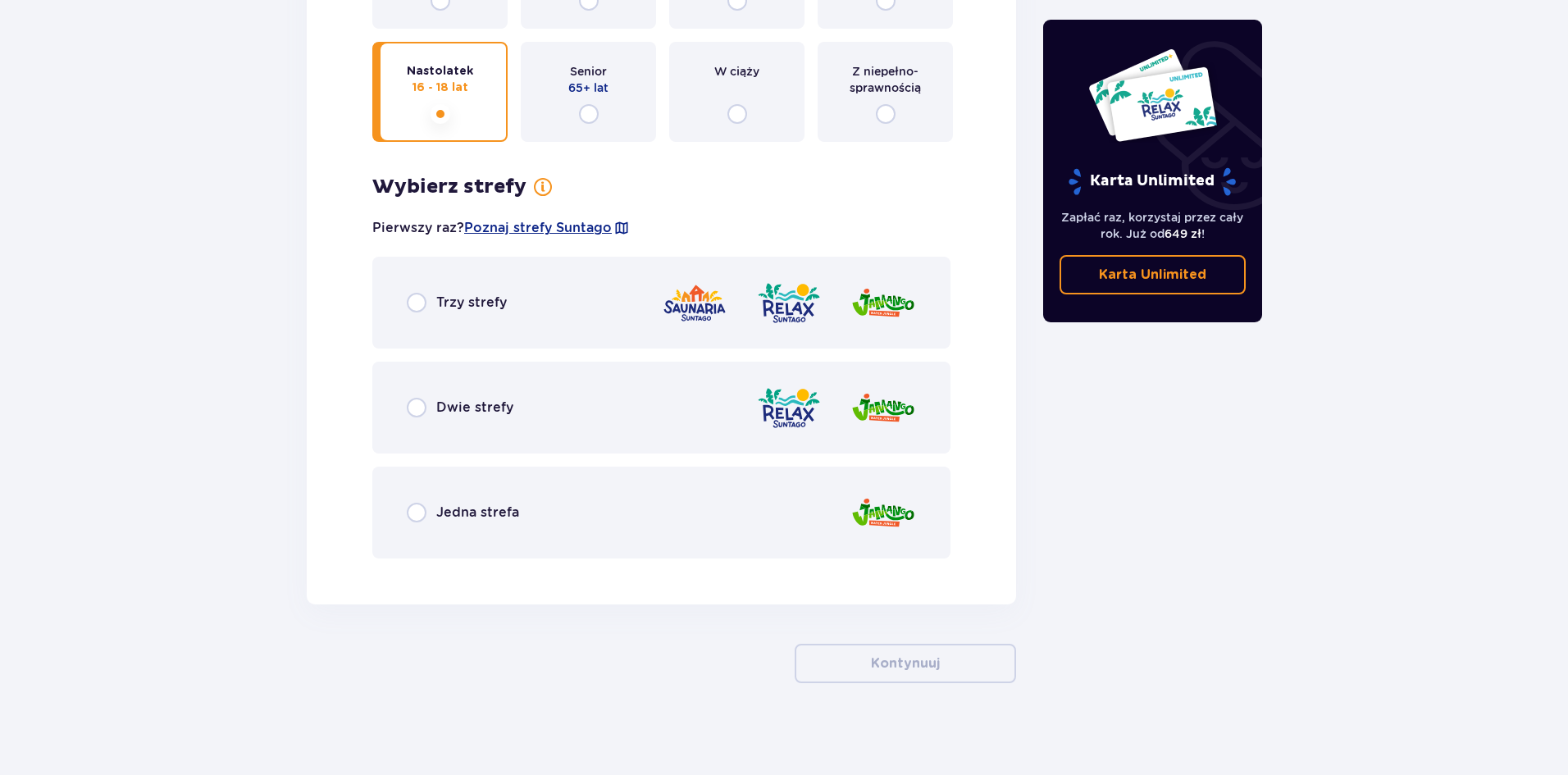
scroll to position [4350, 0]
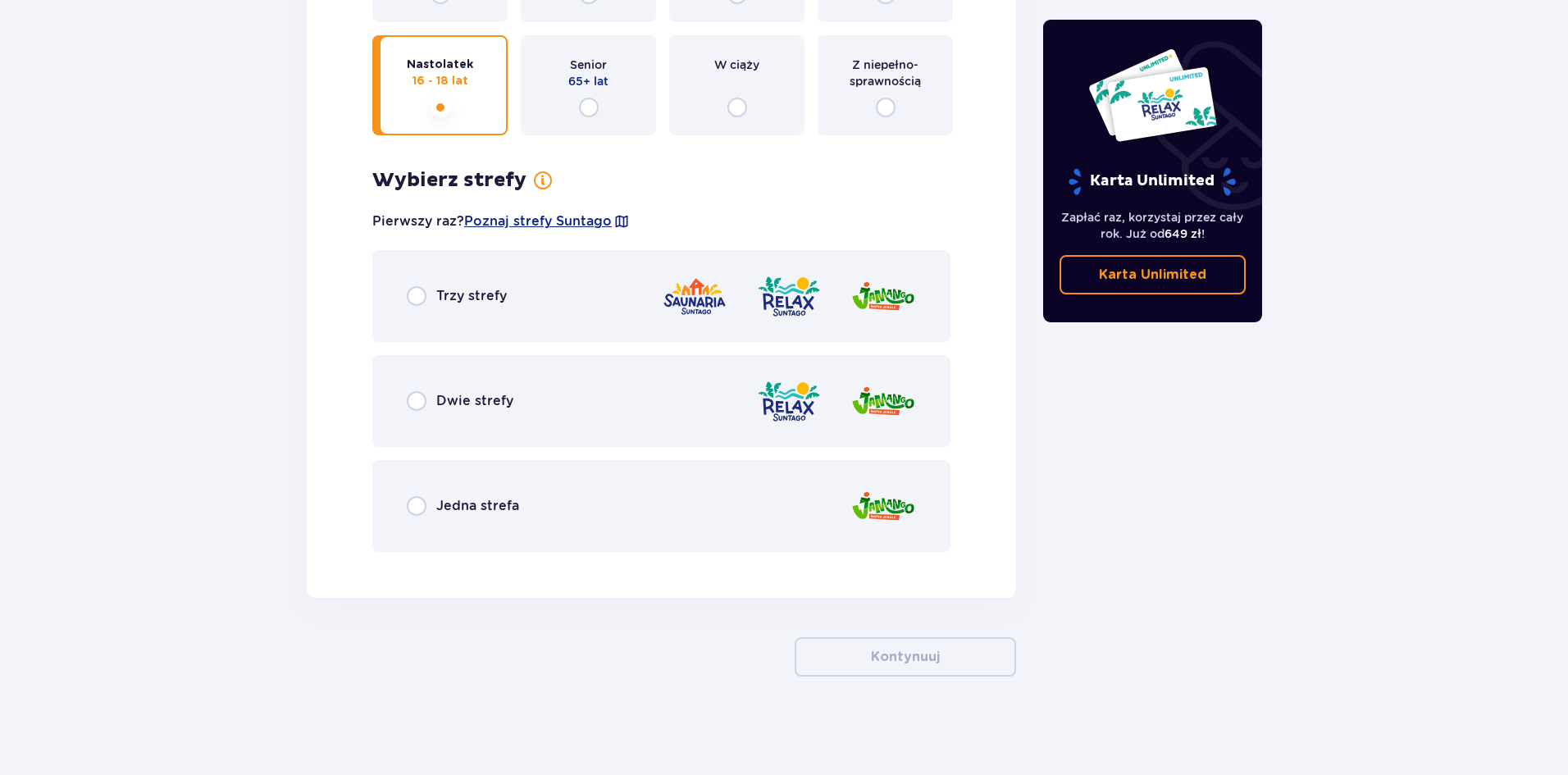
click at [410, 505] on input "radio" at bounding box center [416, 505] width 20 height 20
radio input "true"
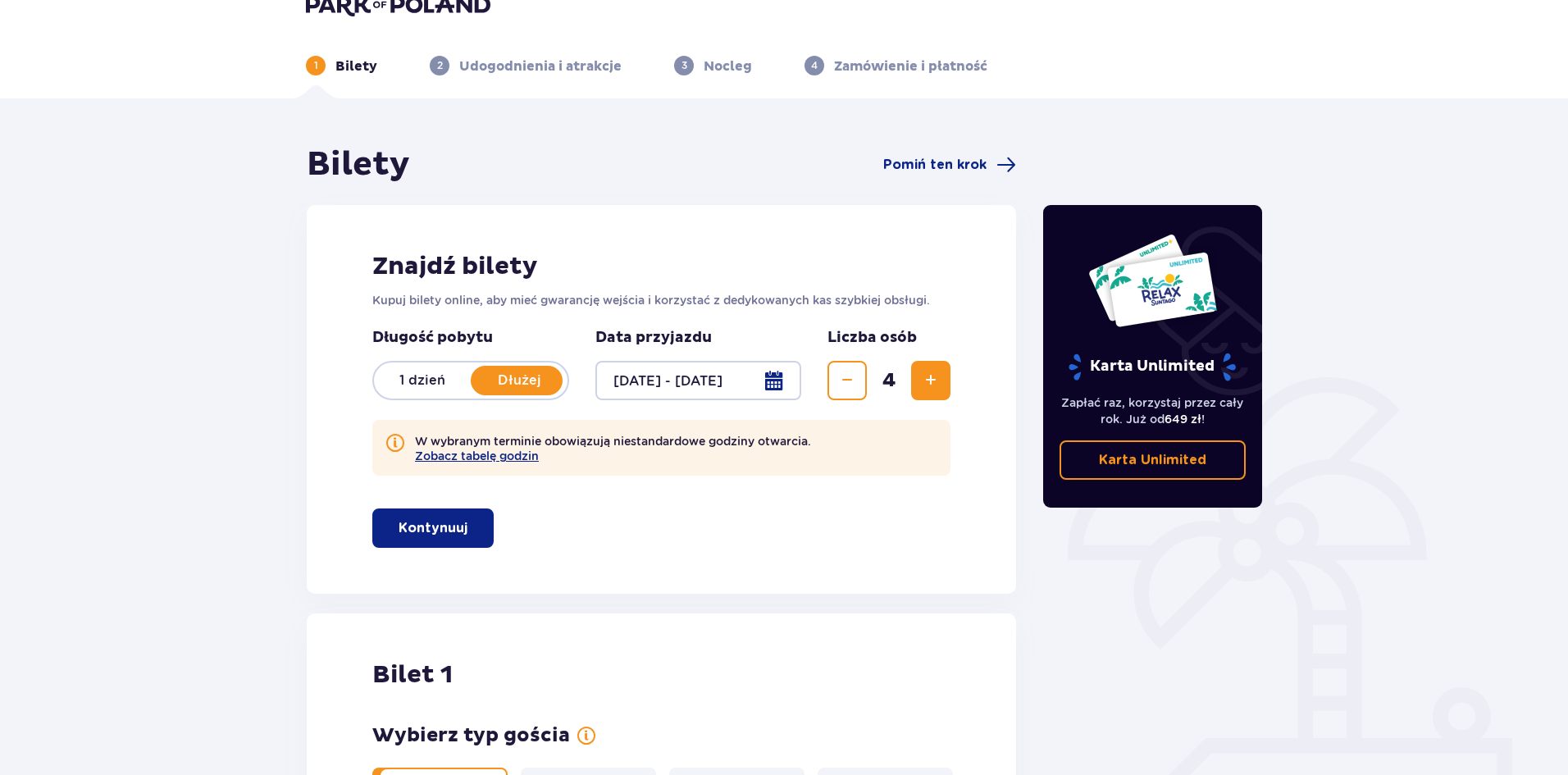
scroll to position [0, 0]
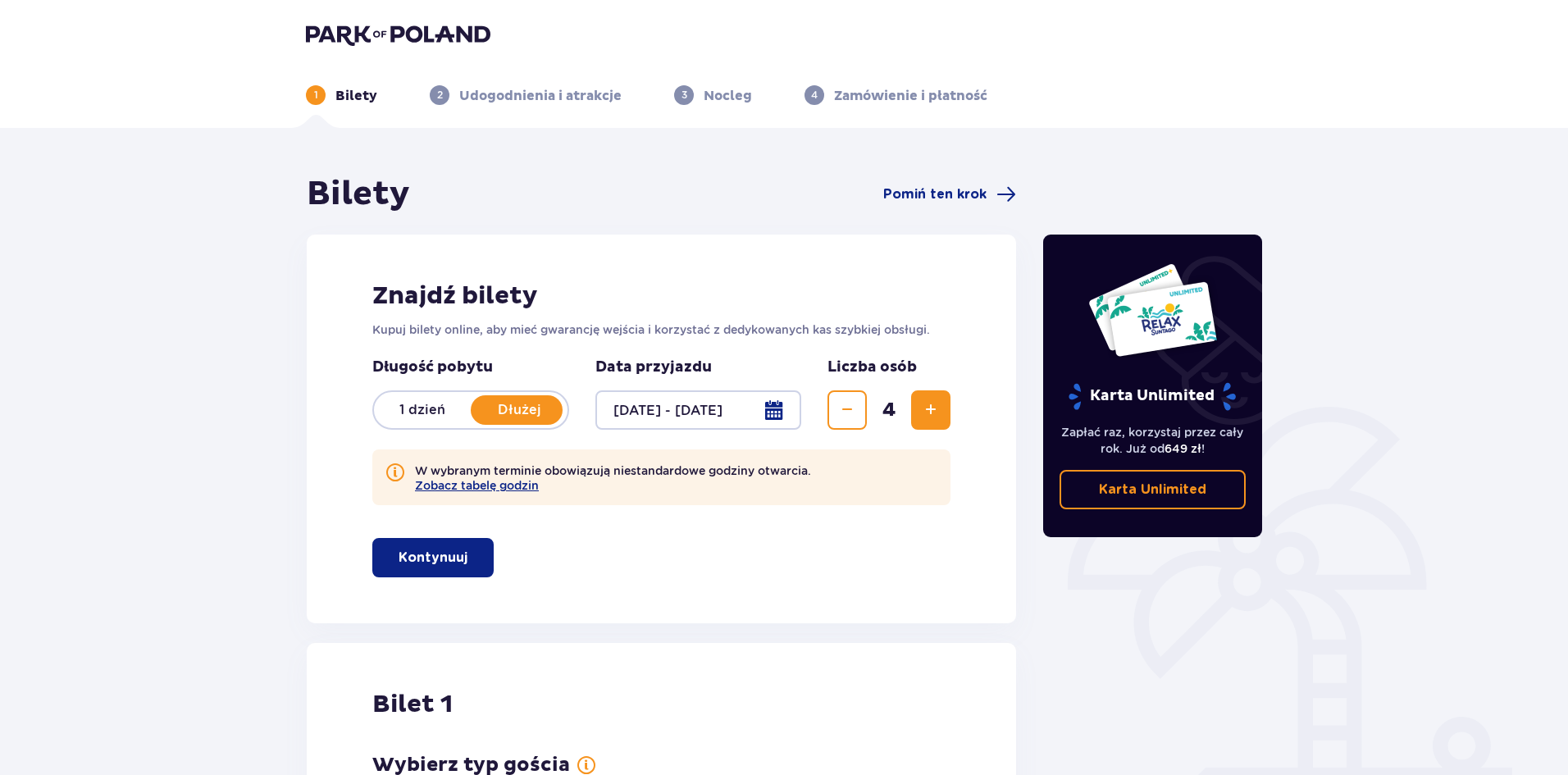
click at [469, 556] on span "button" at bounding box center [471, 558] width 20 height 20
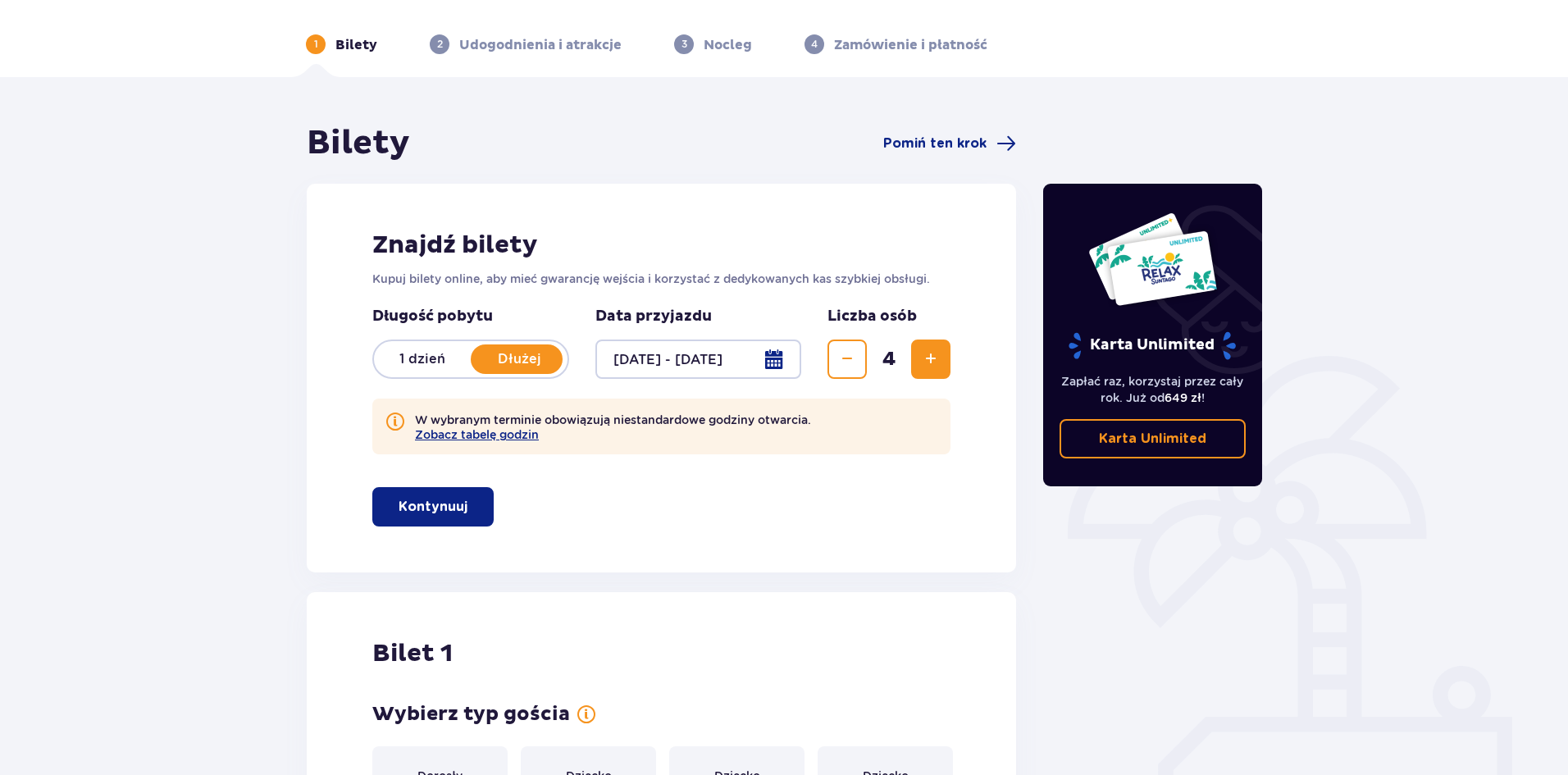
scroll to position [50, 0]
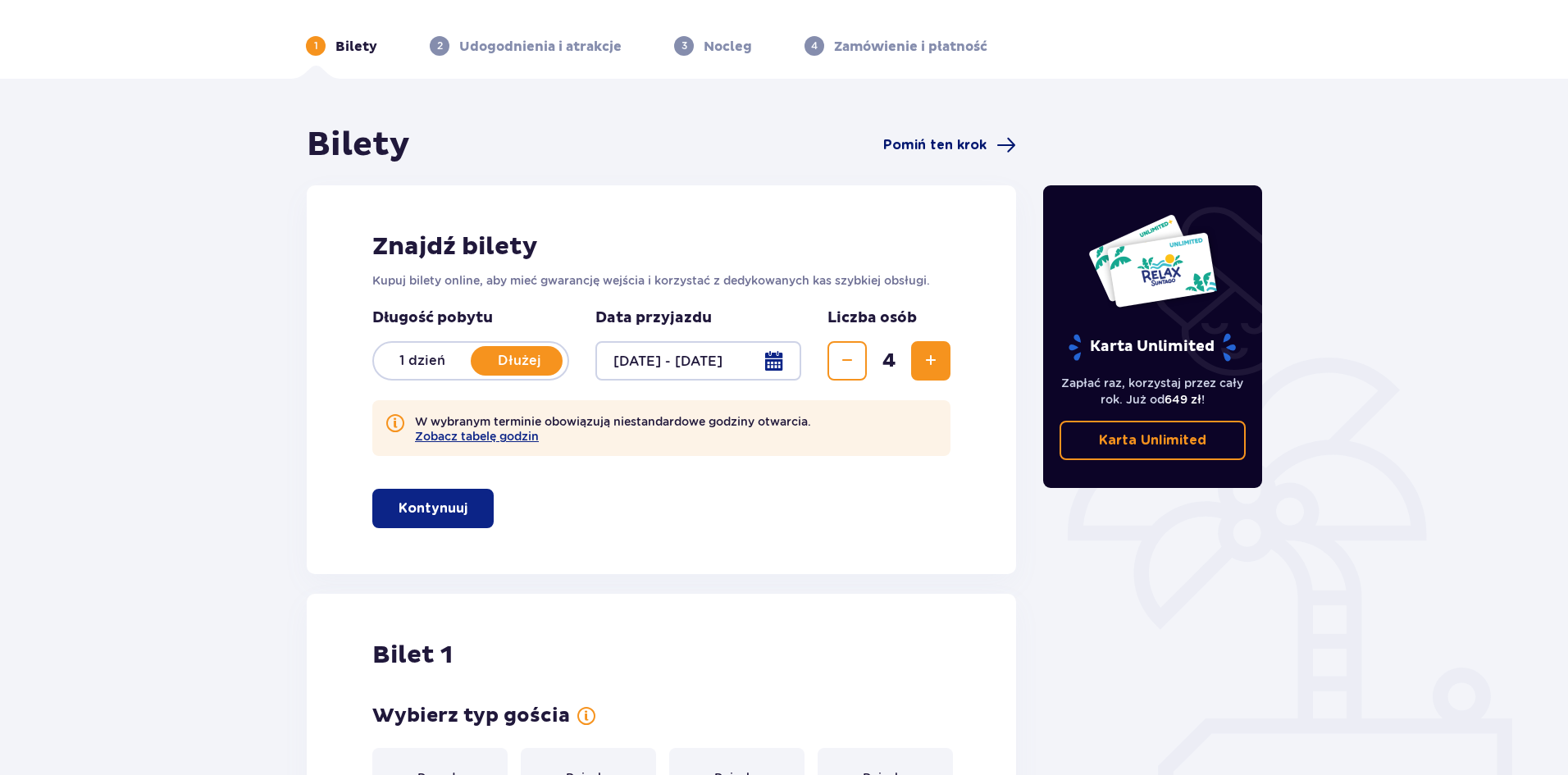
click at [949, 148] on span "Pomiń ten krok" at bounding box center [935, 145] width 103 height 18
